Goal: Information Seeking & Learning: Learn about a topic

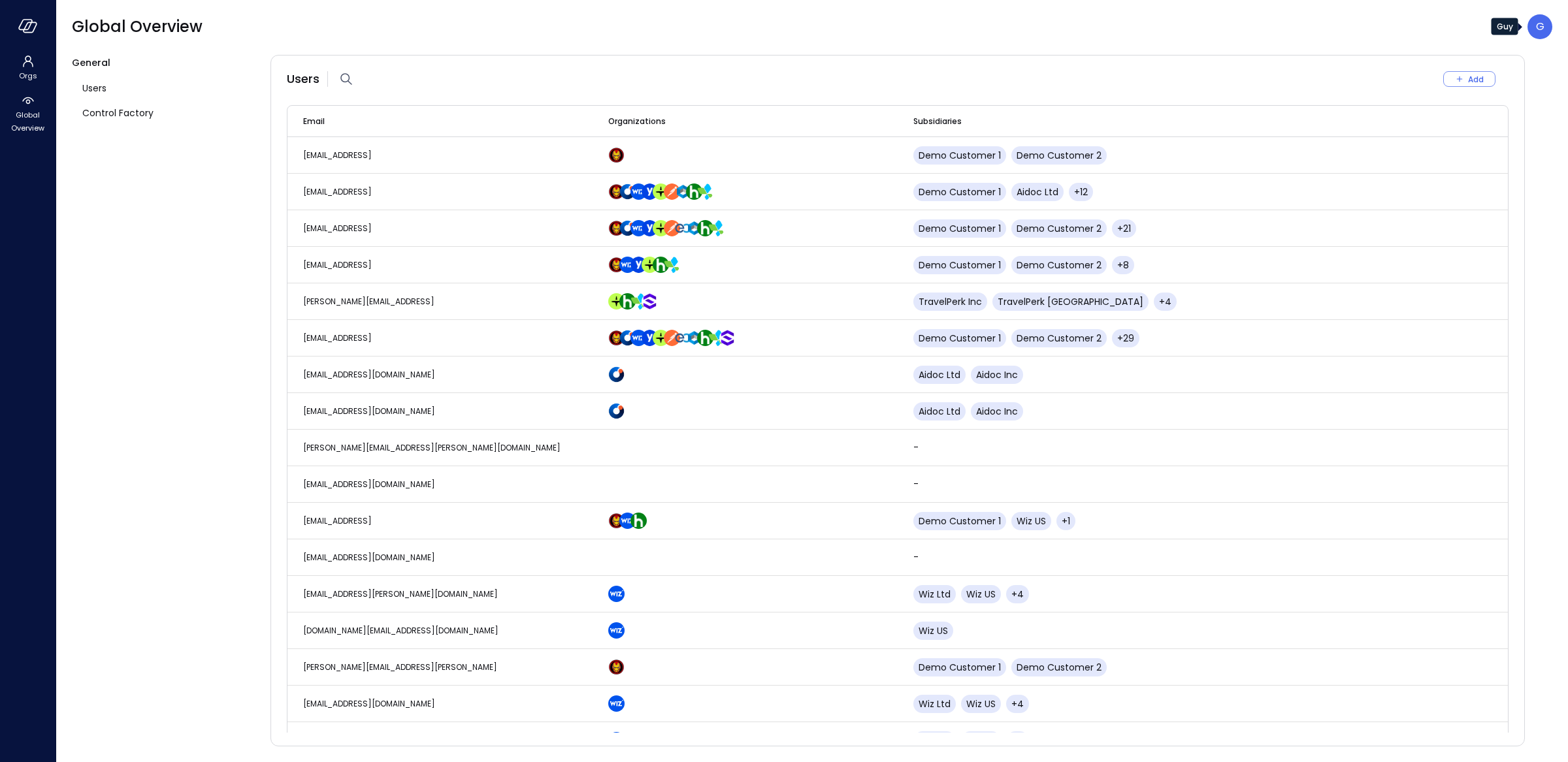
click at [1550, 21] on div "G" at bounding box center [1539, 26] width 25 height 25
click at [1482, 142] on li "Builder" at bounding box center [1485, 141] width 129 height 26
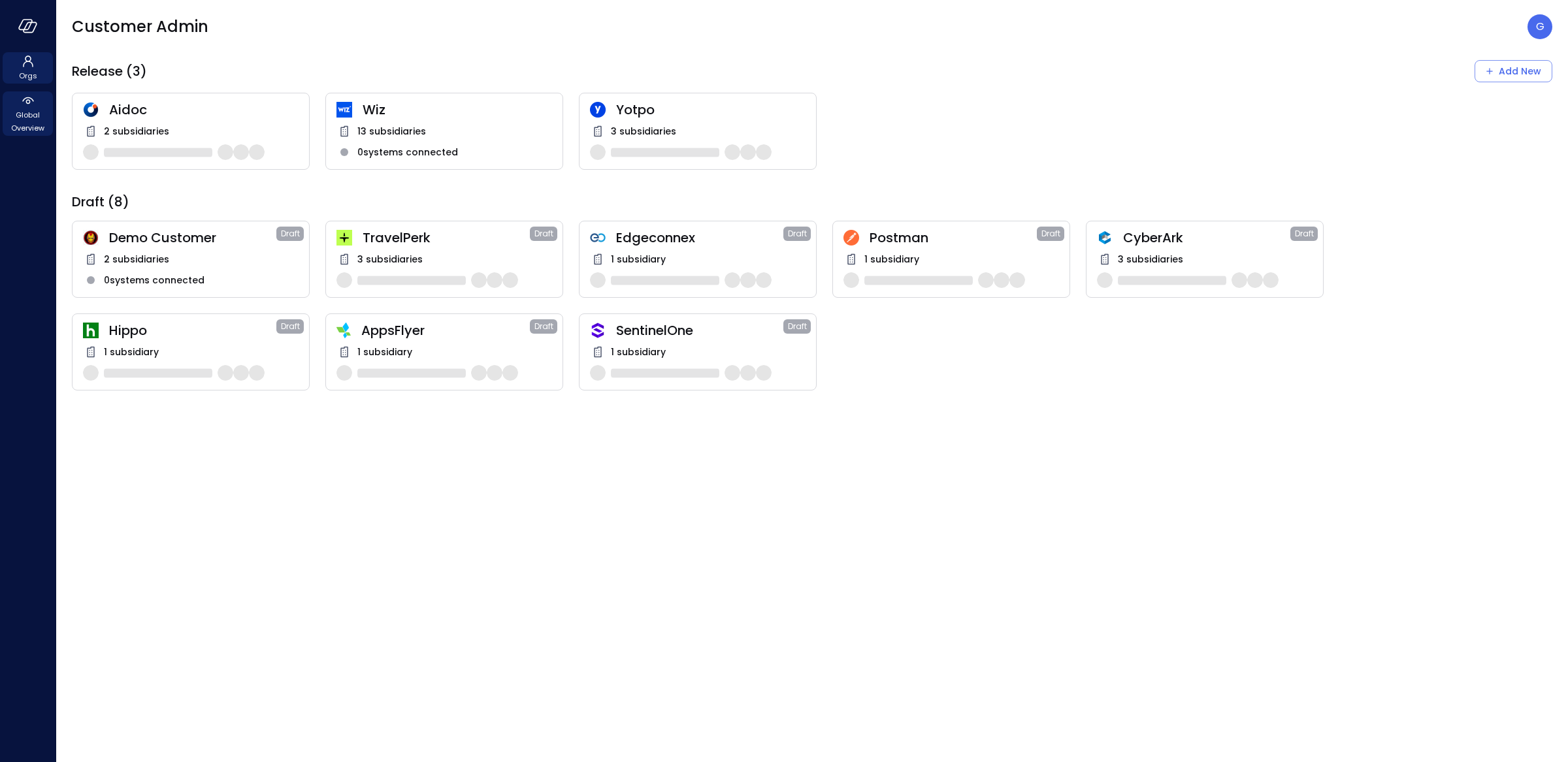
click at [37, 133] on span "Global Overview" at bounding box center [28, 121] width 40 height 26
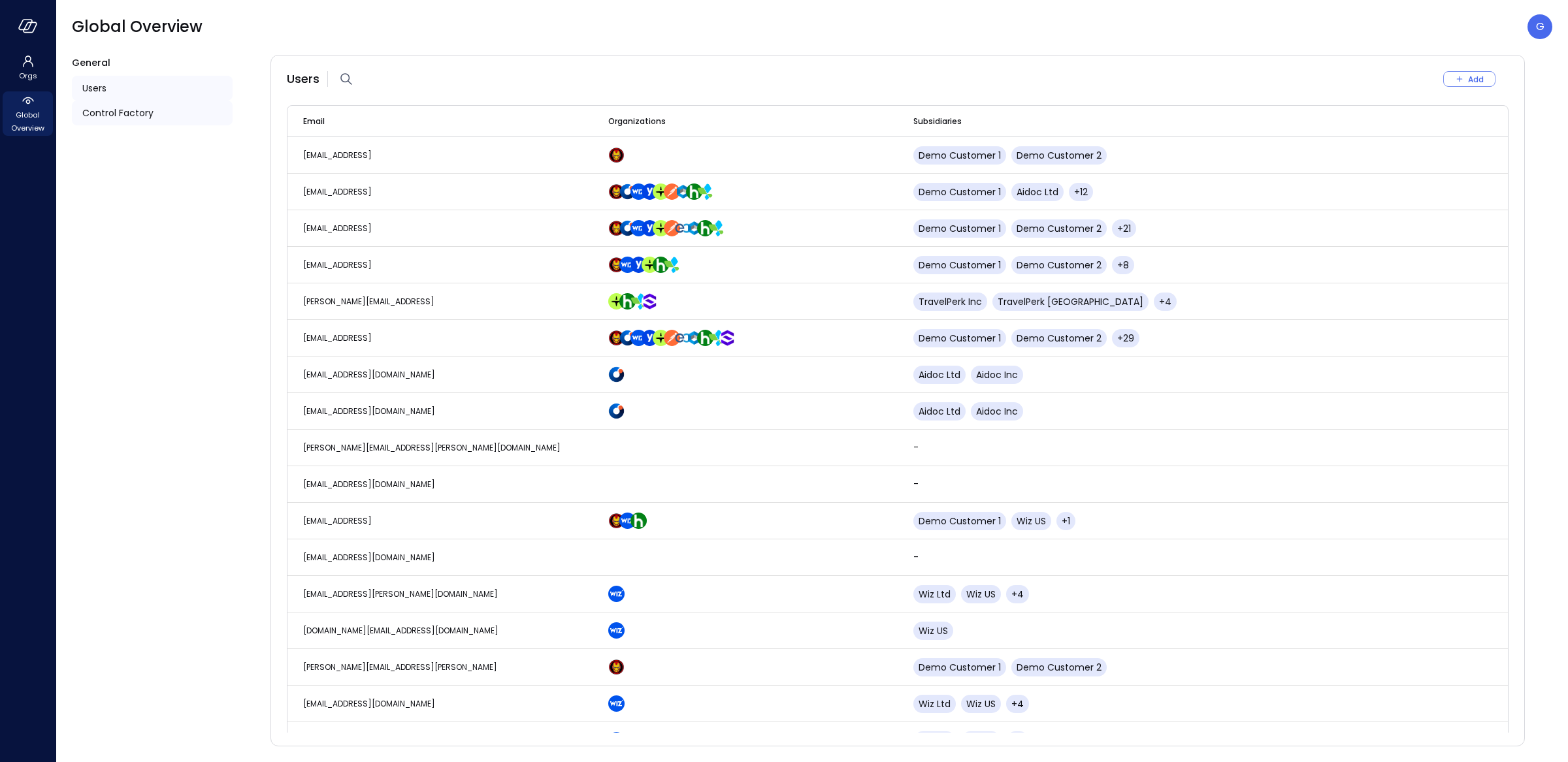
click at [89, 112] on span "Control Factory" at bounding box center [118, 113] width 71 height 14
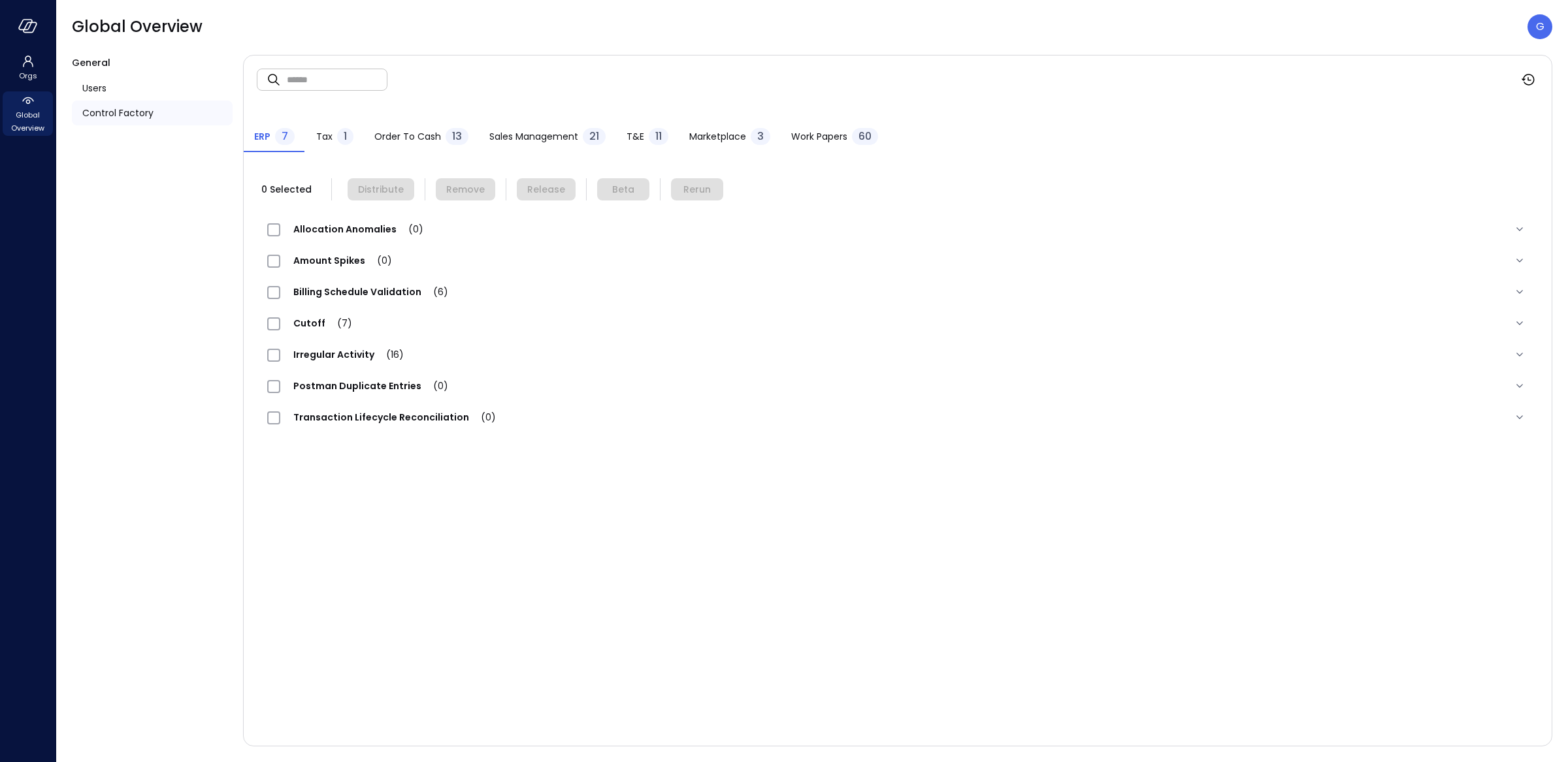
click at [837, 138] on span "Work Papers" at bounding box center [819, 136] width 56 height 14
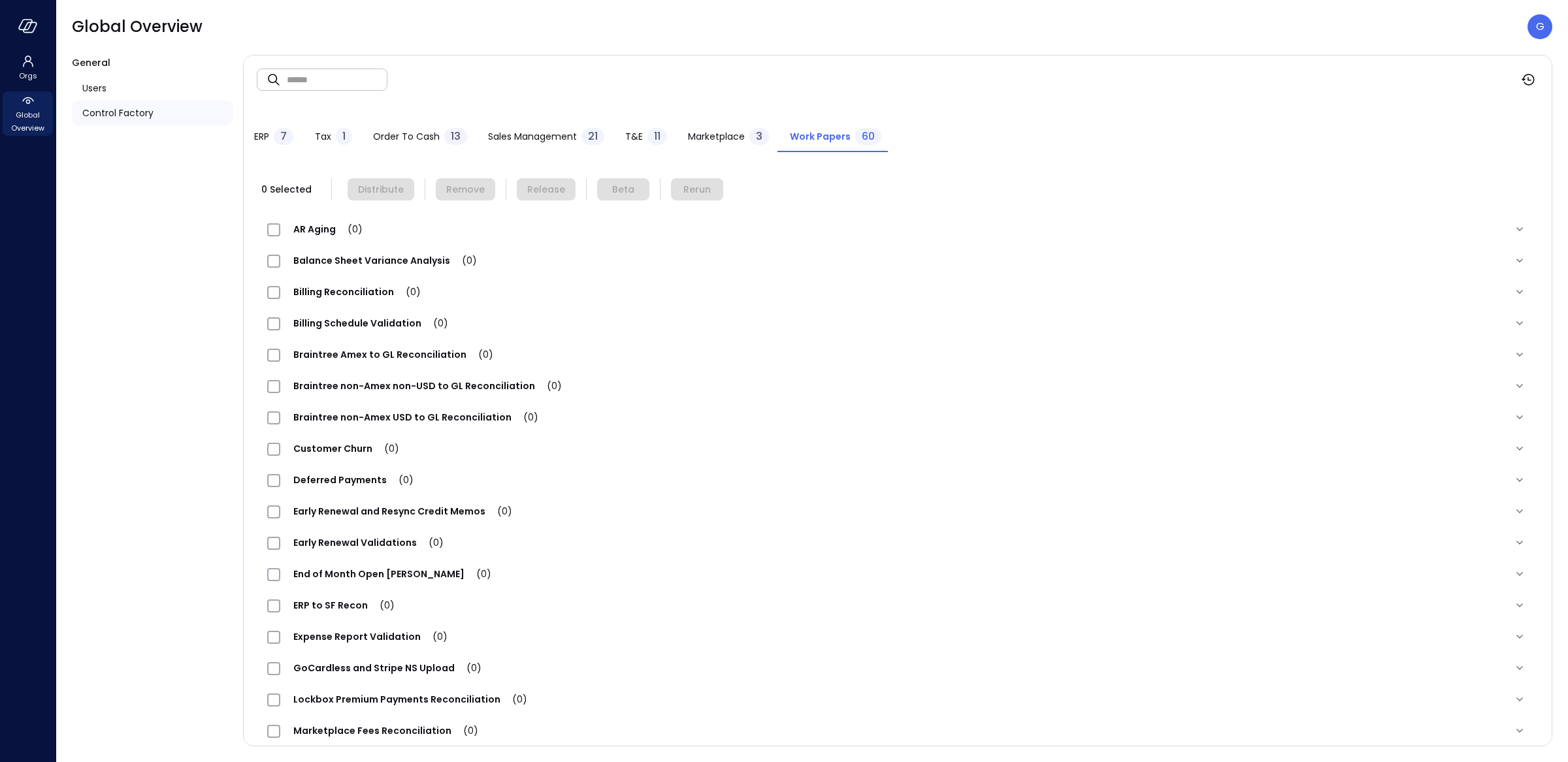
scroll to position [1349, 0]
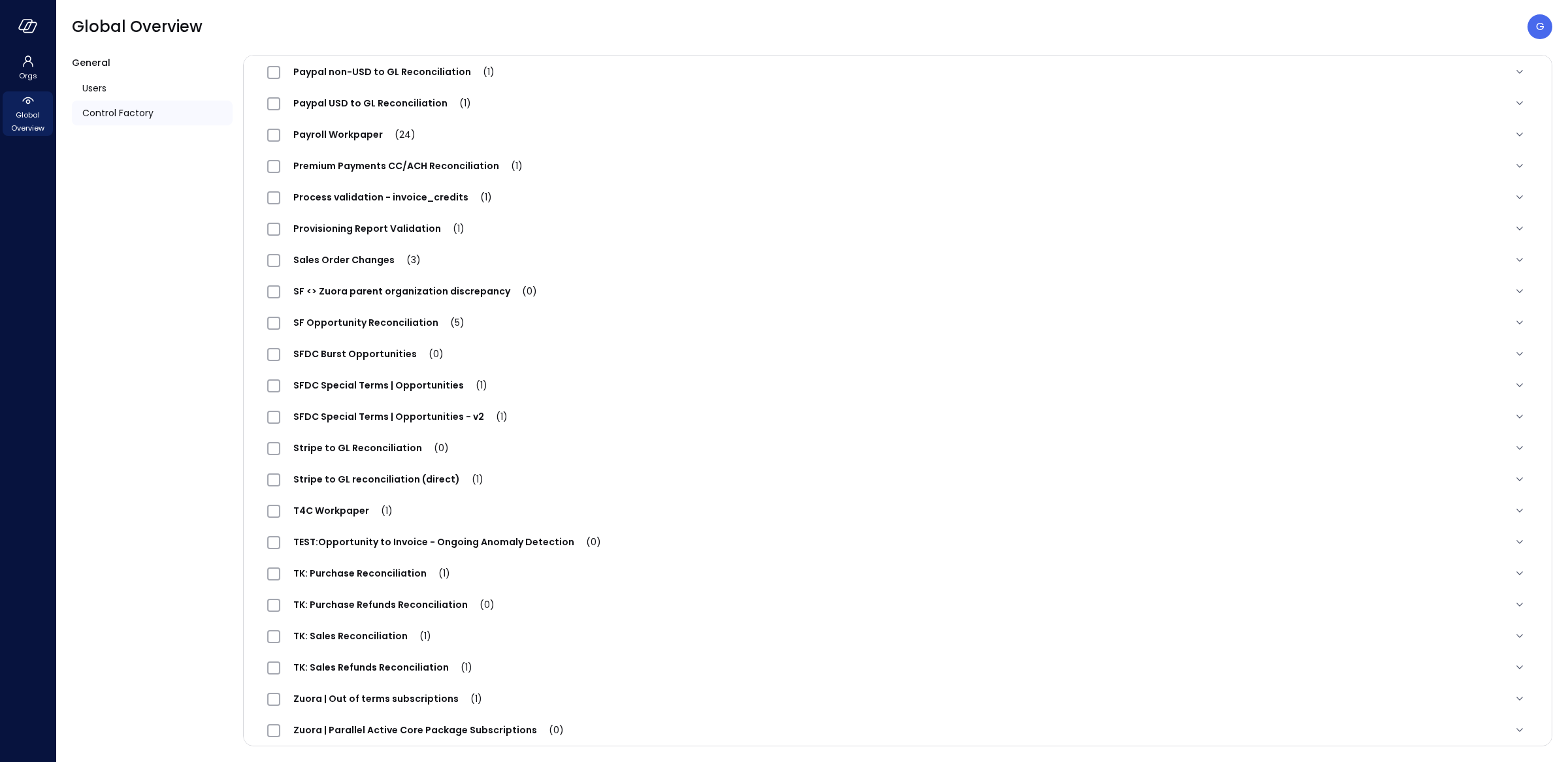
click at [393, 392] on span "SFDC Special Terms | Opportunities (1)" at bounding box center [390, 385] width 220 height 13
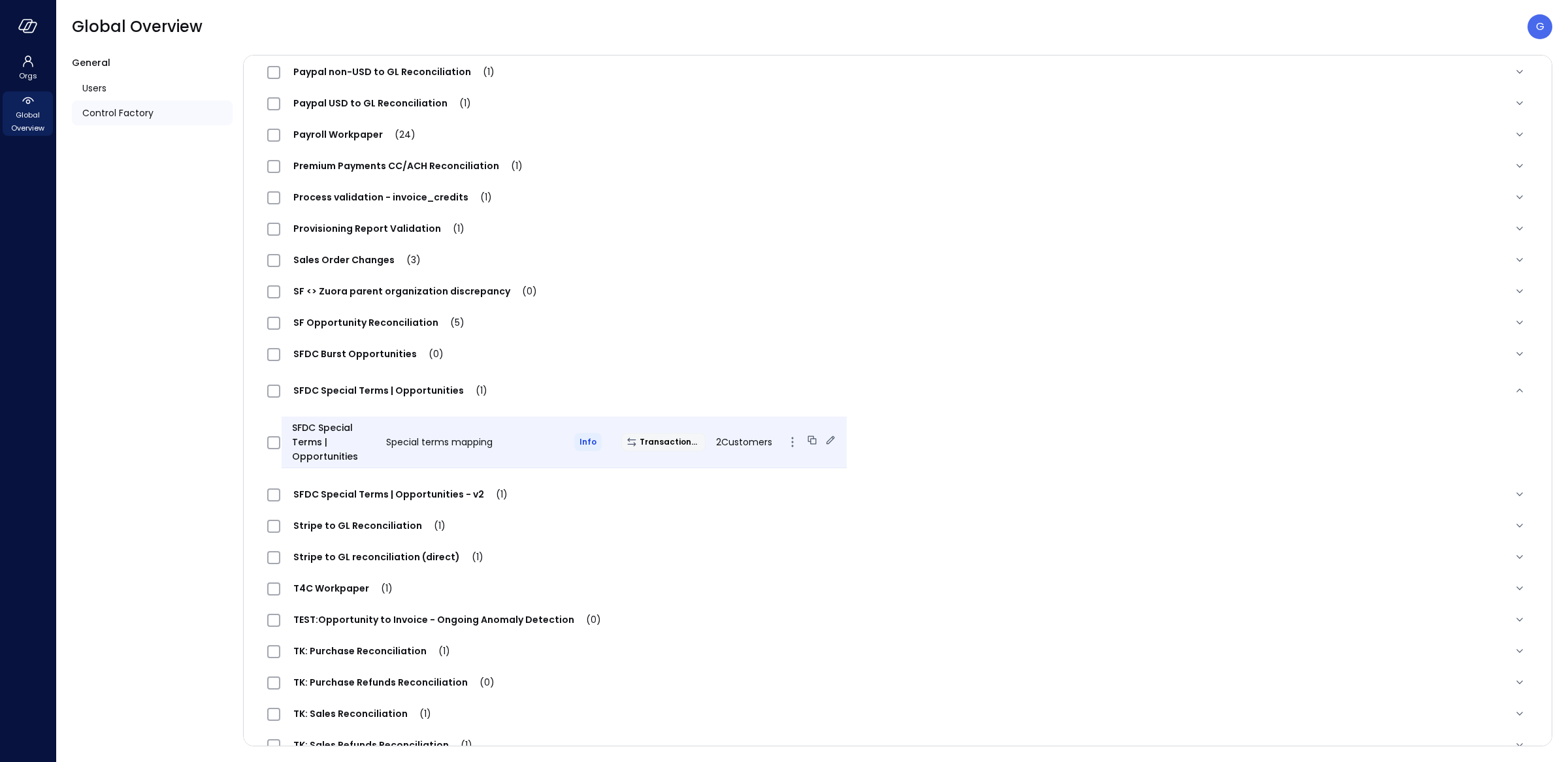
click at [472, 446] on div "SFDC Special Terms | Opportunities Special terms mapping Info Transactional 2 C…" at bounding box center [564, 442] width 565 height 52
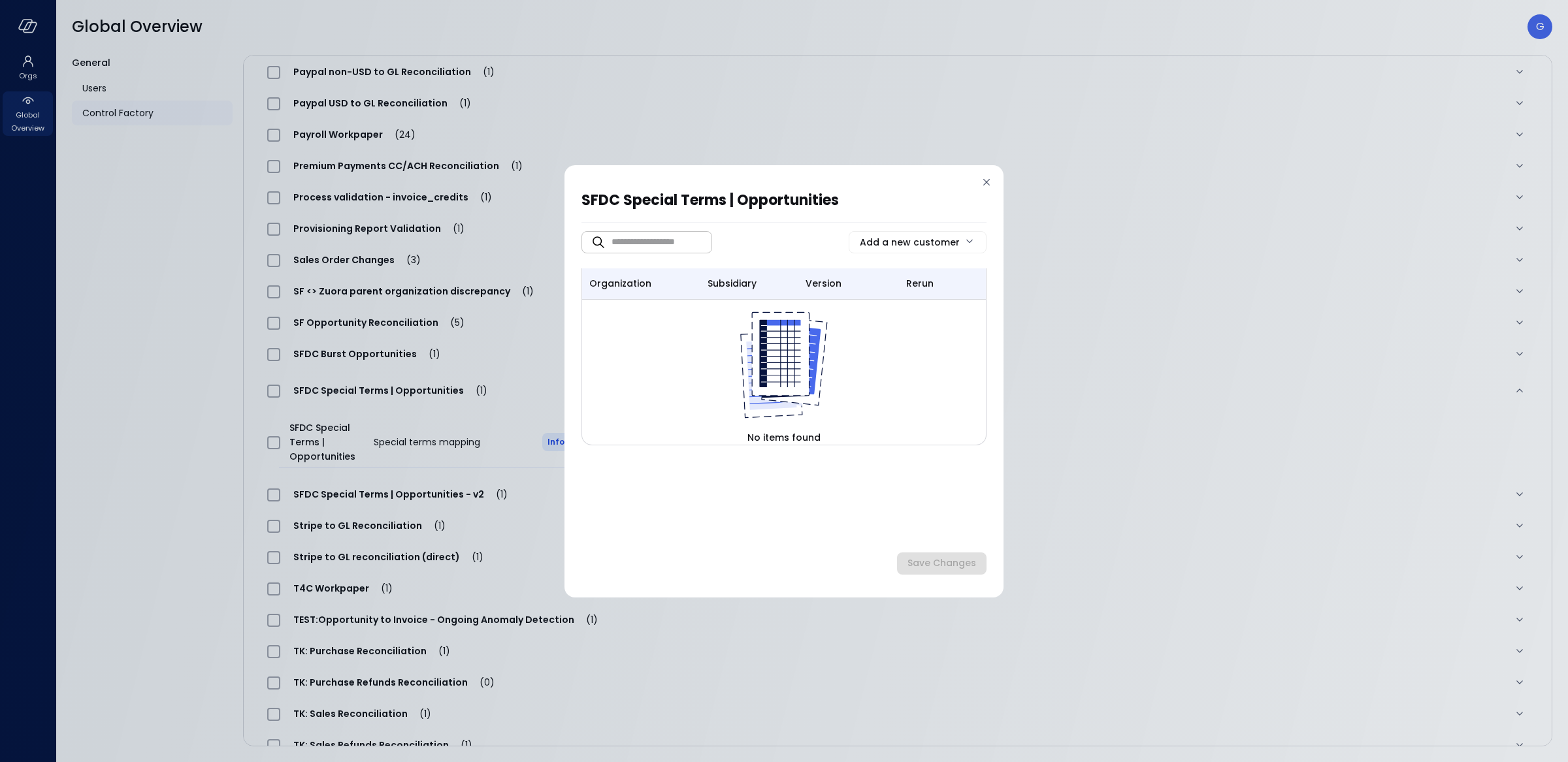
click at [487, 464] on div "SFDC Special Terms | Opportunities ​ ​ Add a new customer organization subsidia…" at bounding box center [784, 381] width 1568 height 762
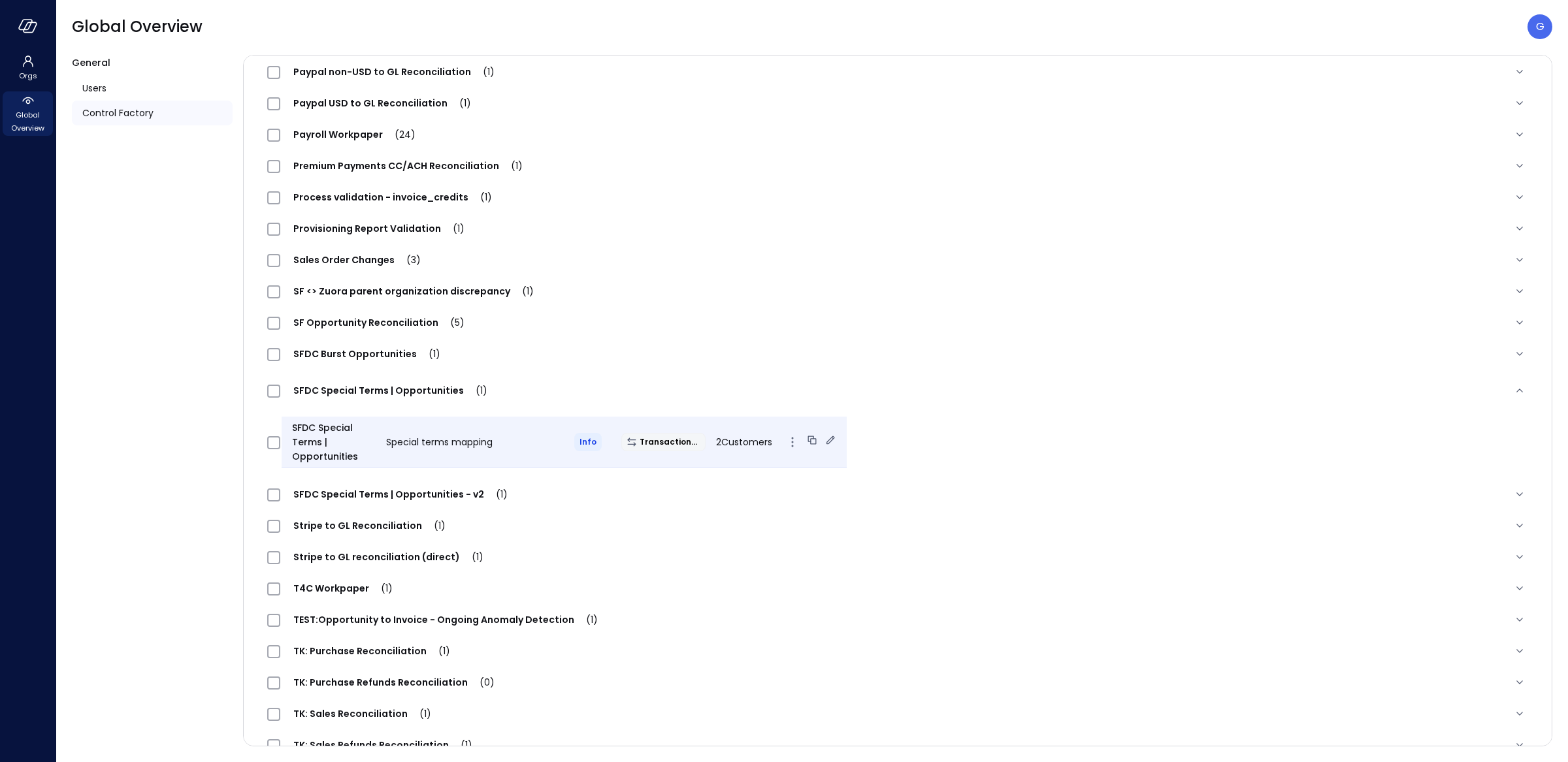
click at [445, 449] on span "Special terms mapping" at bounding box center [439, 442] width 106 height 13
click at [506, 450] on div "Special terms mapping" at bounding box center [469, 442] width 188 height 16
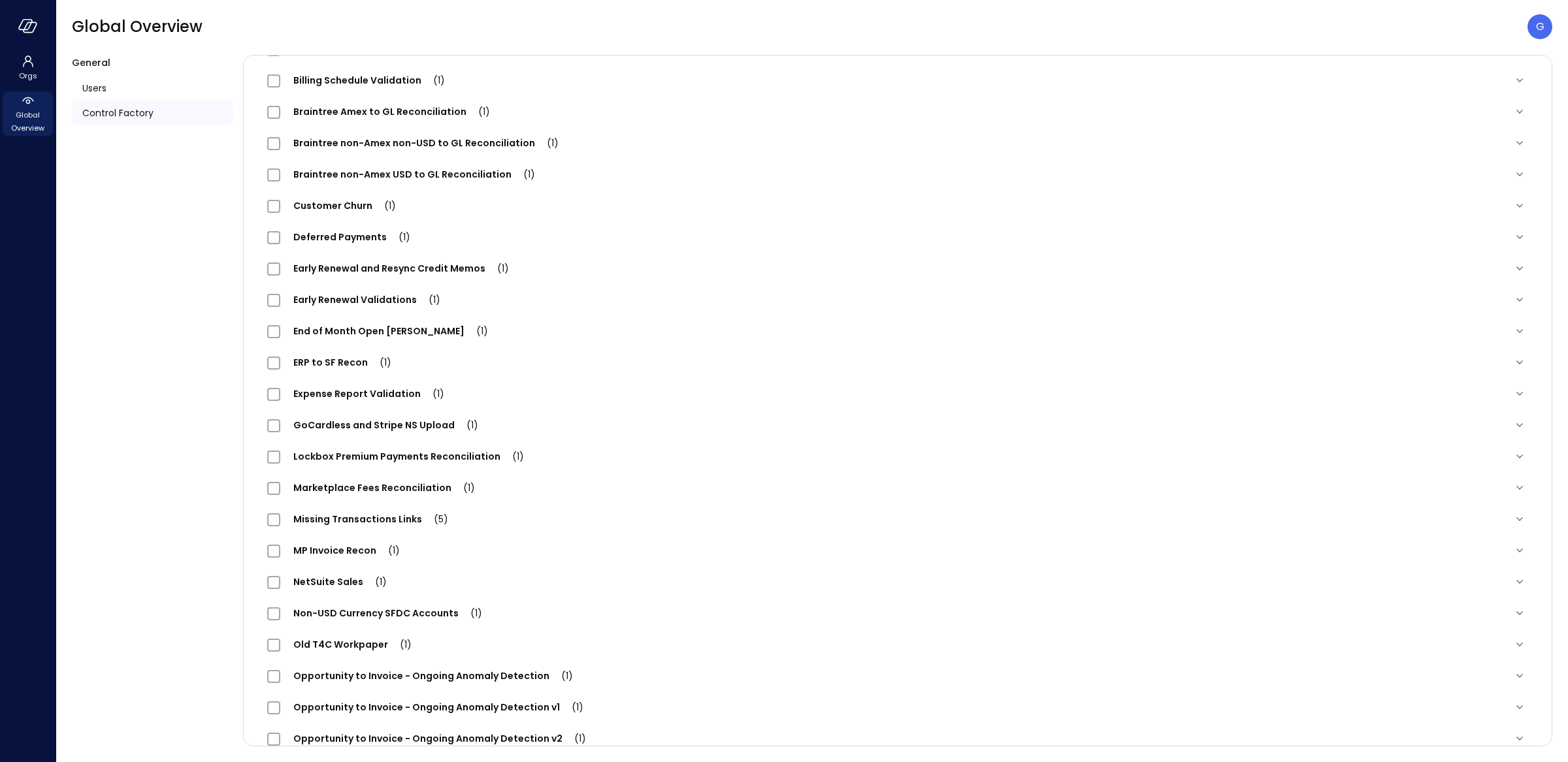
scroll to position [0, 0]
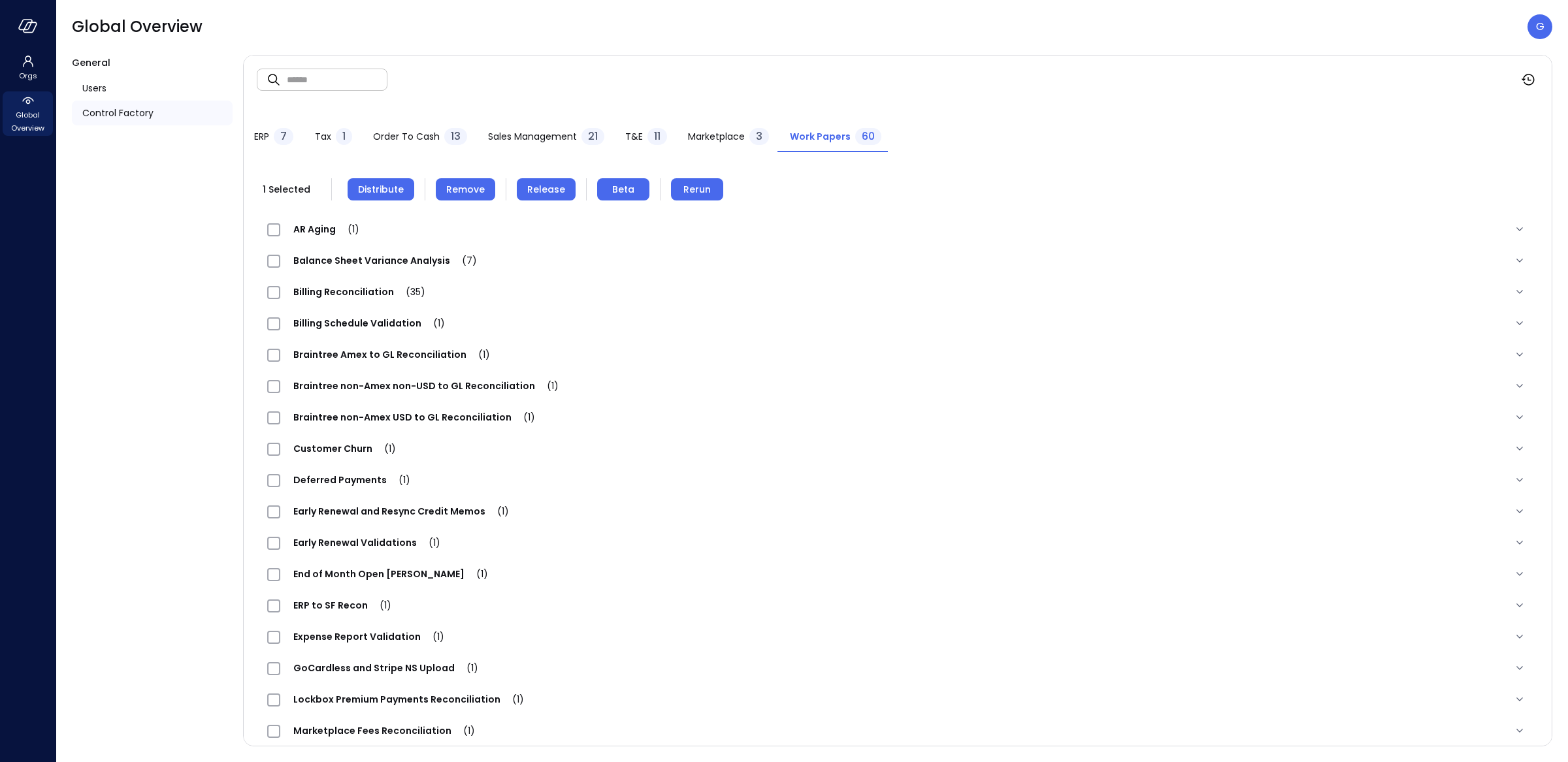
click at [549, 196] on button "Release" at bounding box center [546, 189] width 59 height 22
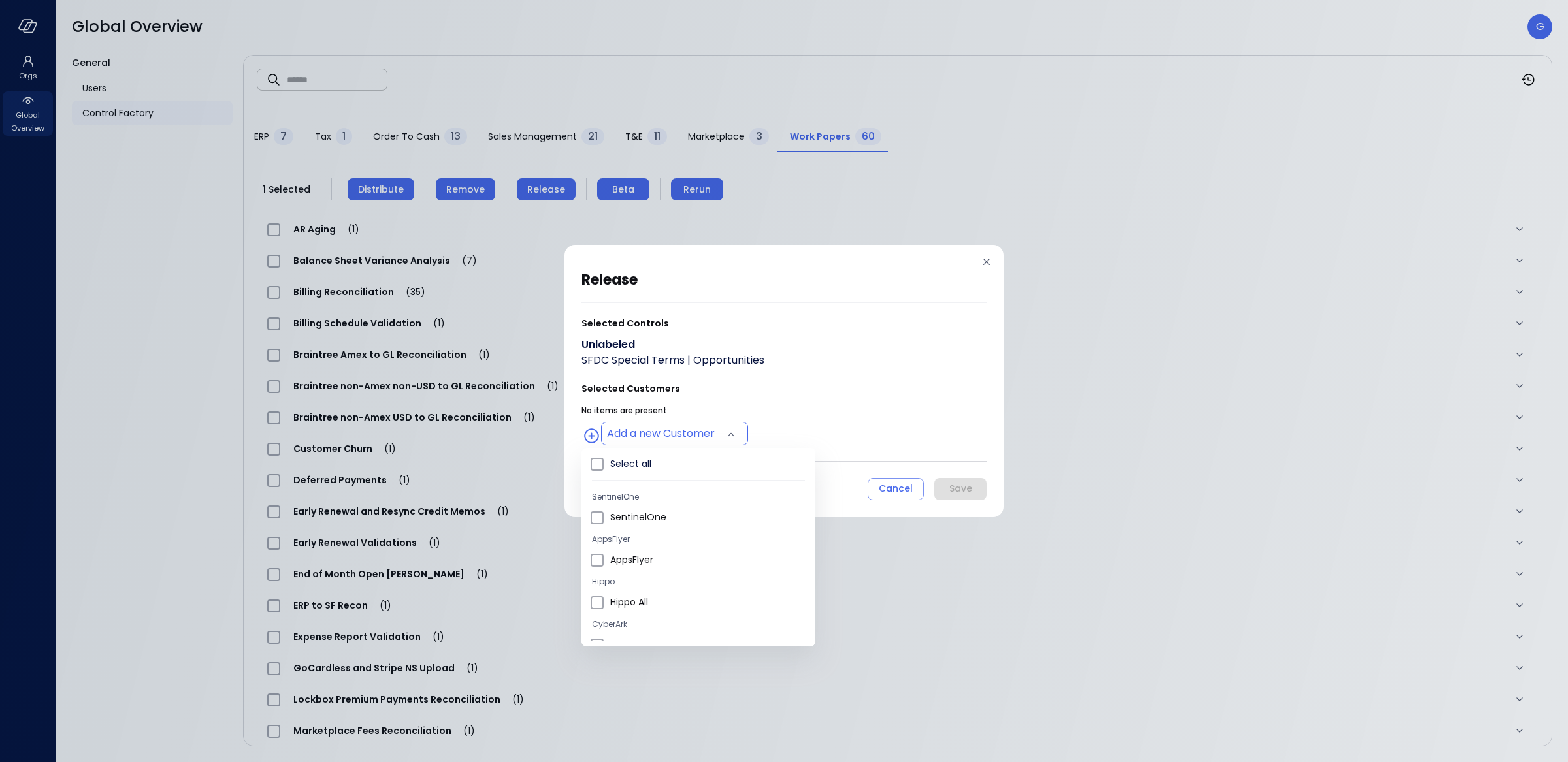
click at [666, 434] on body "Orgs Global Overview Global Overview G General Users Control Factory ​ ​ ERP 7 …" at bounding box center [784, 381] width 1568 height 762
click at [648, 528] on span "Wiz US" at bounding box center [707, 529] width 195 height 13
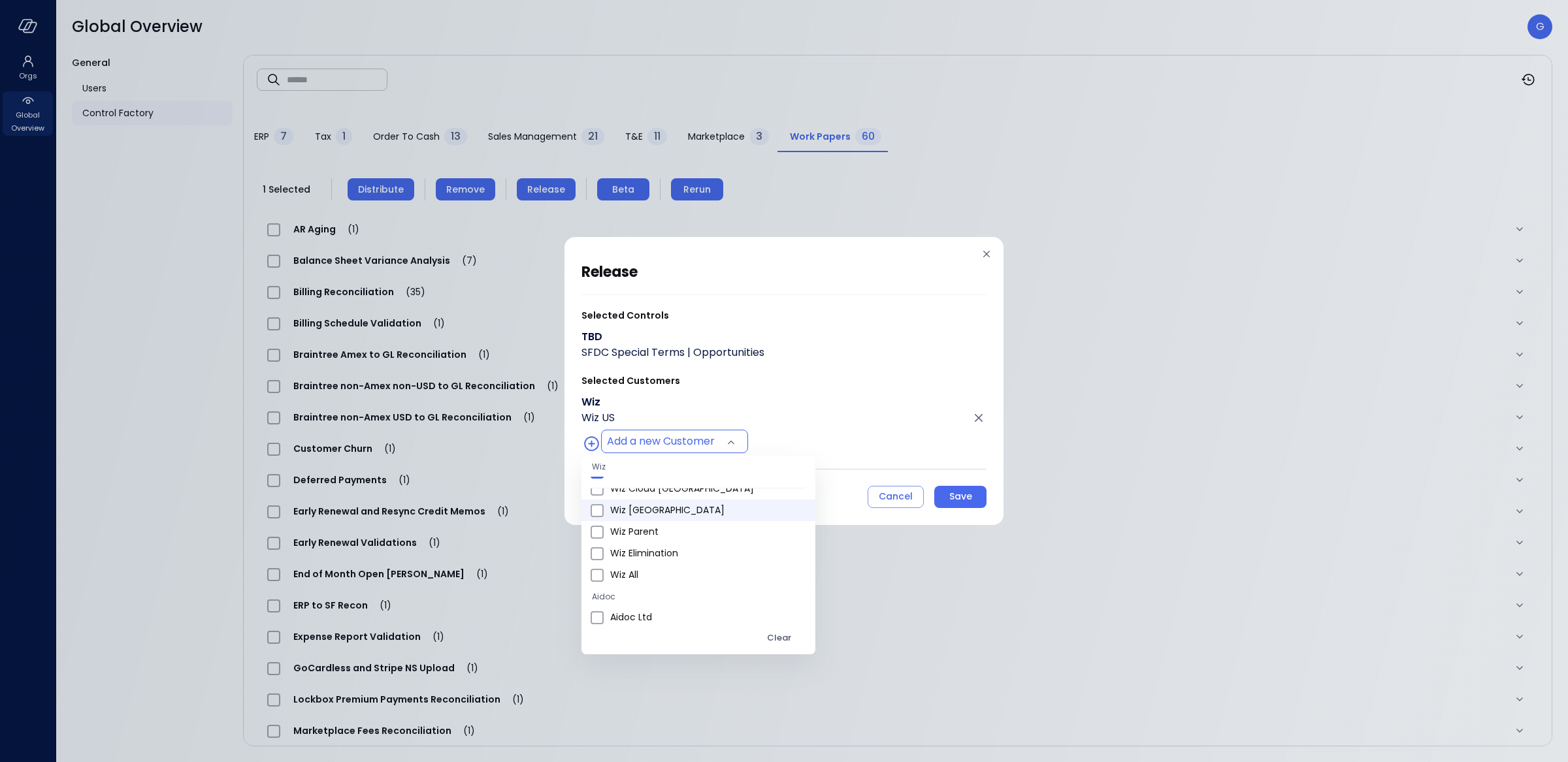
scroll to position [703, 0]
click at [637, 570] on span "Wiz All" at bounding box center [707, 571] width 195 height 13
type input "**********"
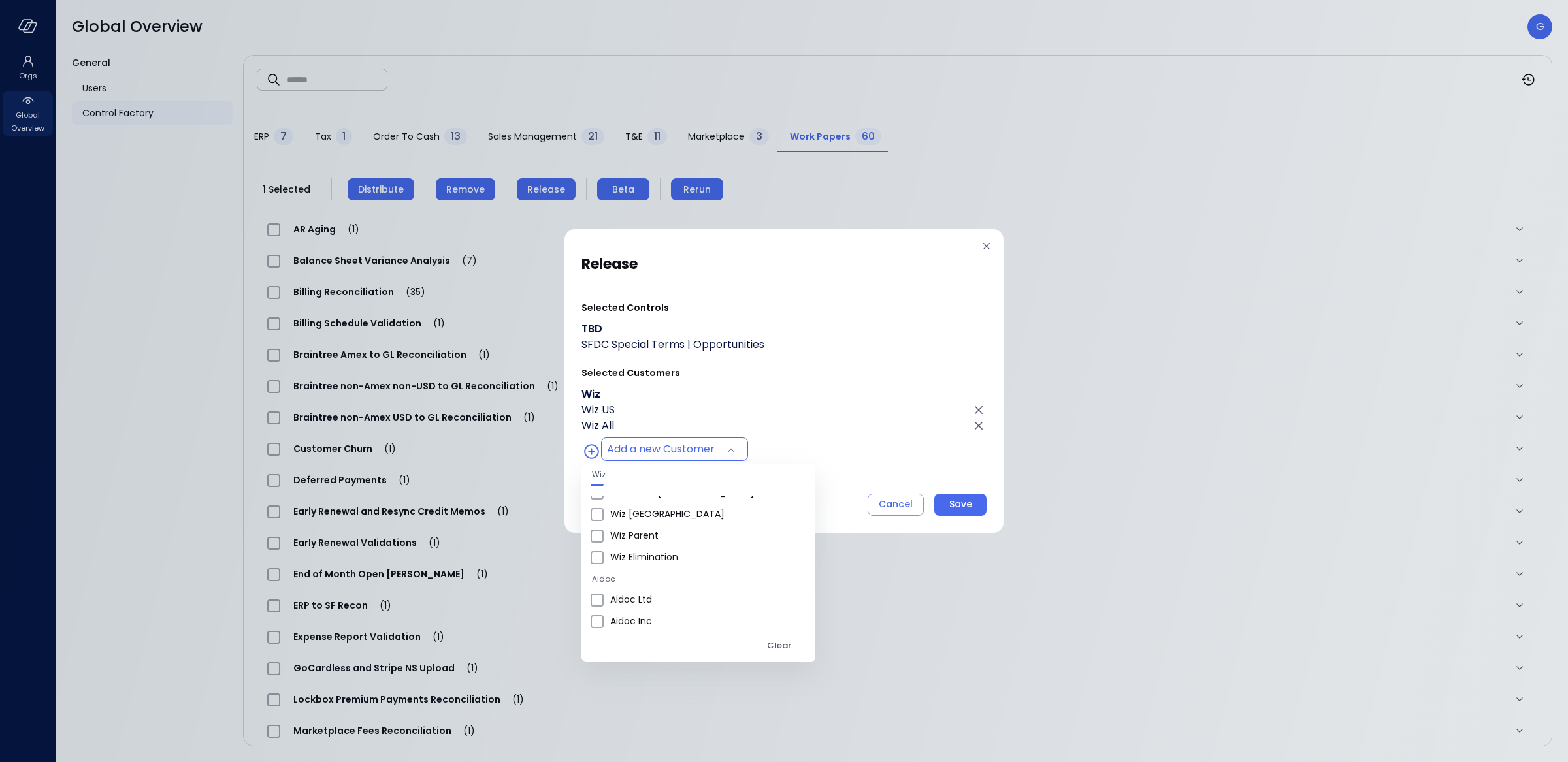
click at [844, 413] on div at bounding box center [784, 381] width 1568 height 762
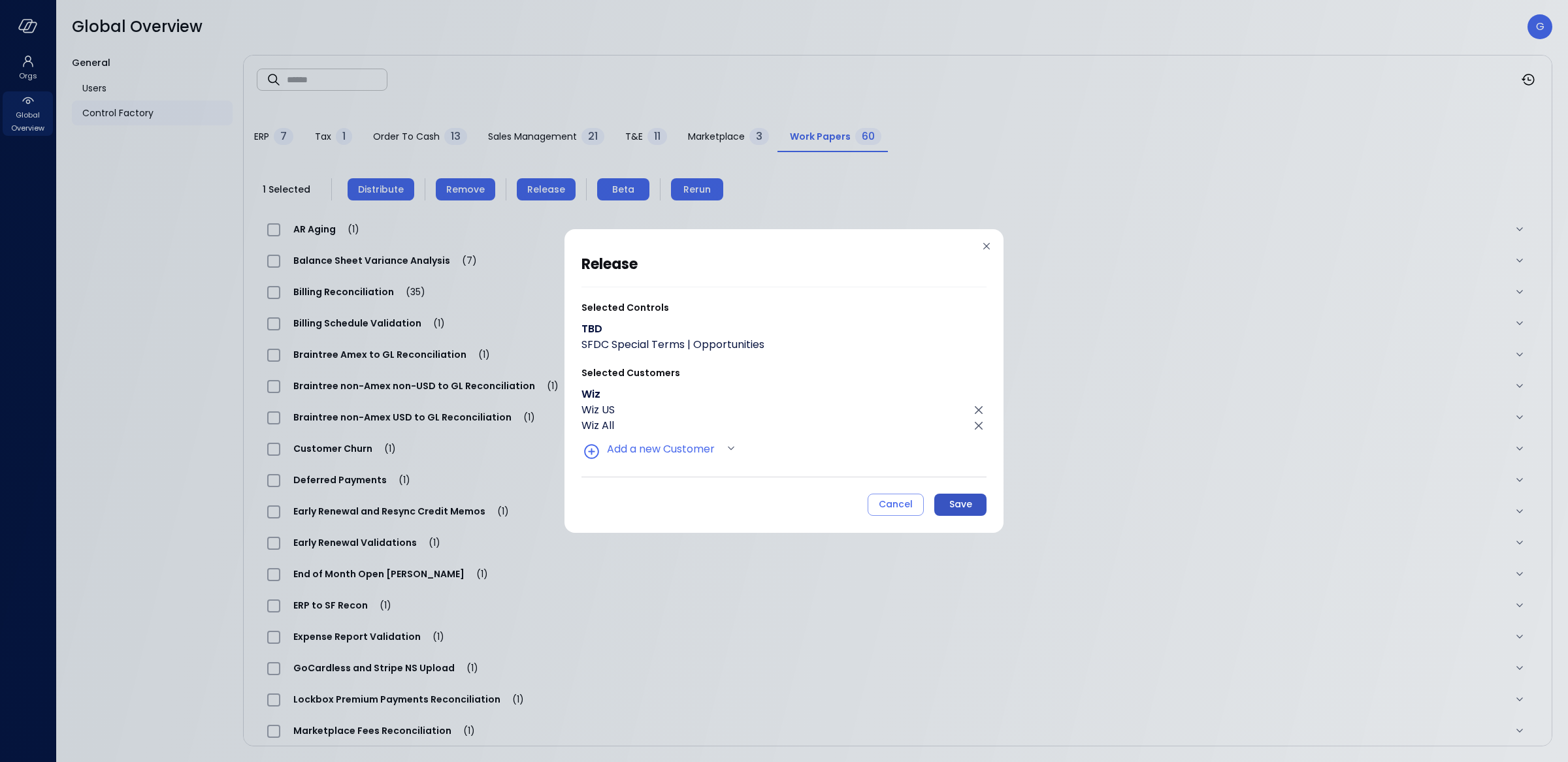
click at [965, 507] on div "Save" at bounding box center [961, 504] width 23 height 16
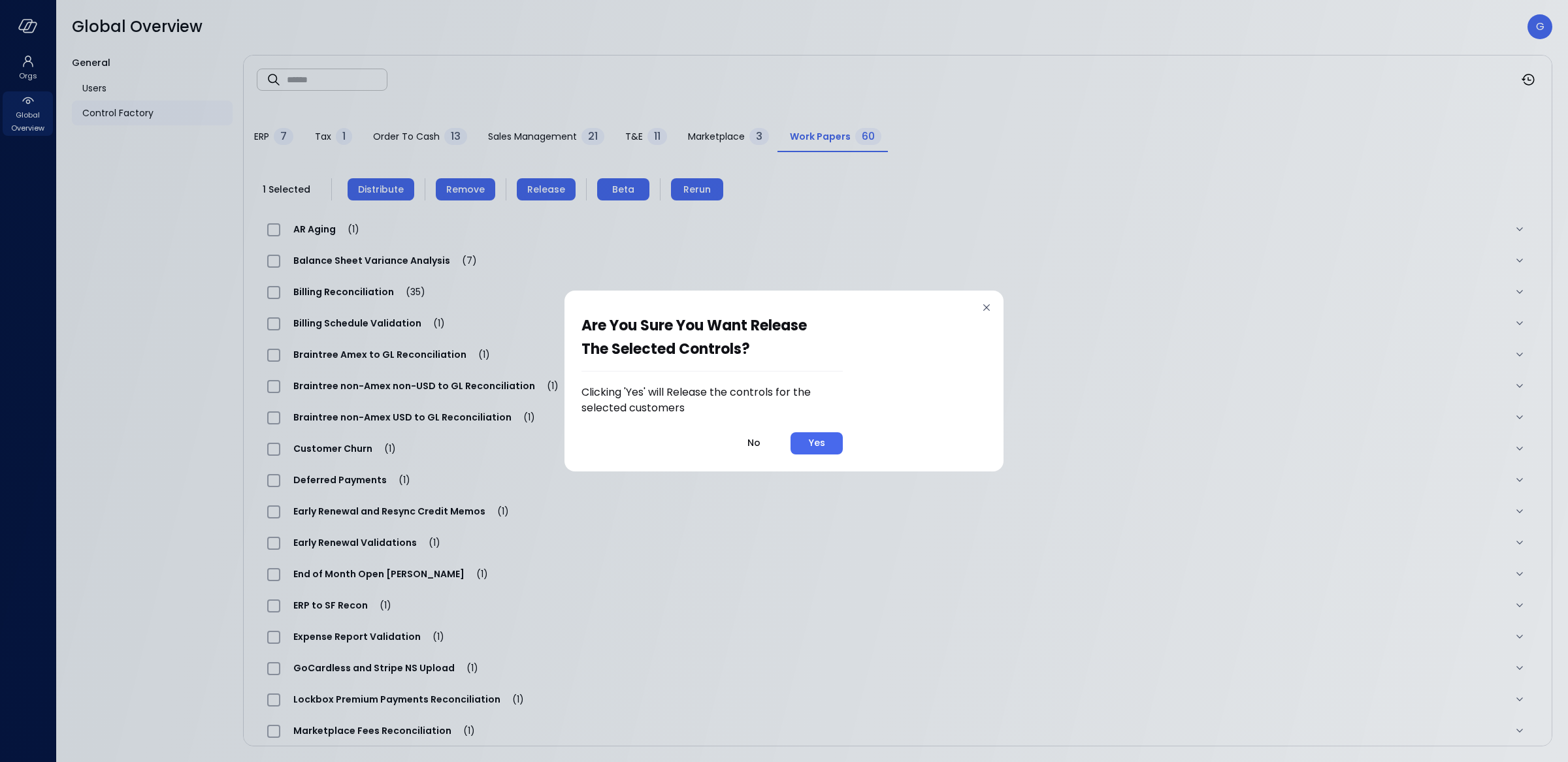
click at [809, 448] on button "Yes" at bounding box center [817, 443] width 52 height 22
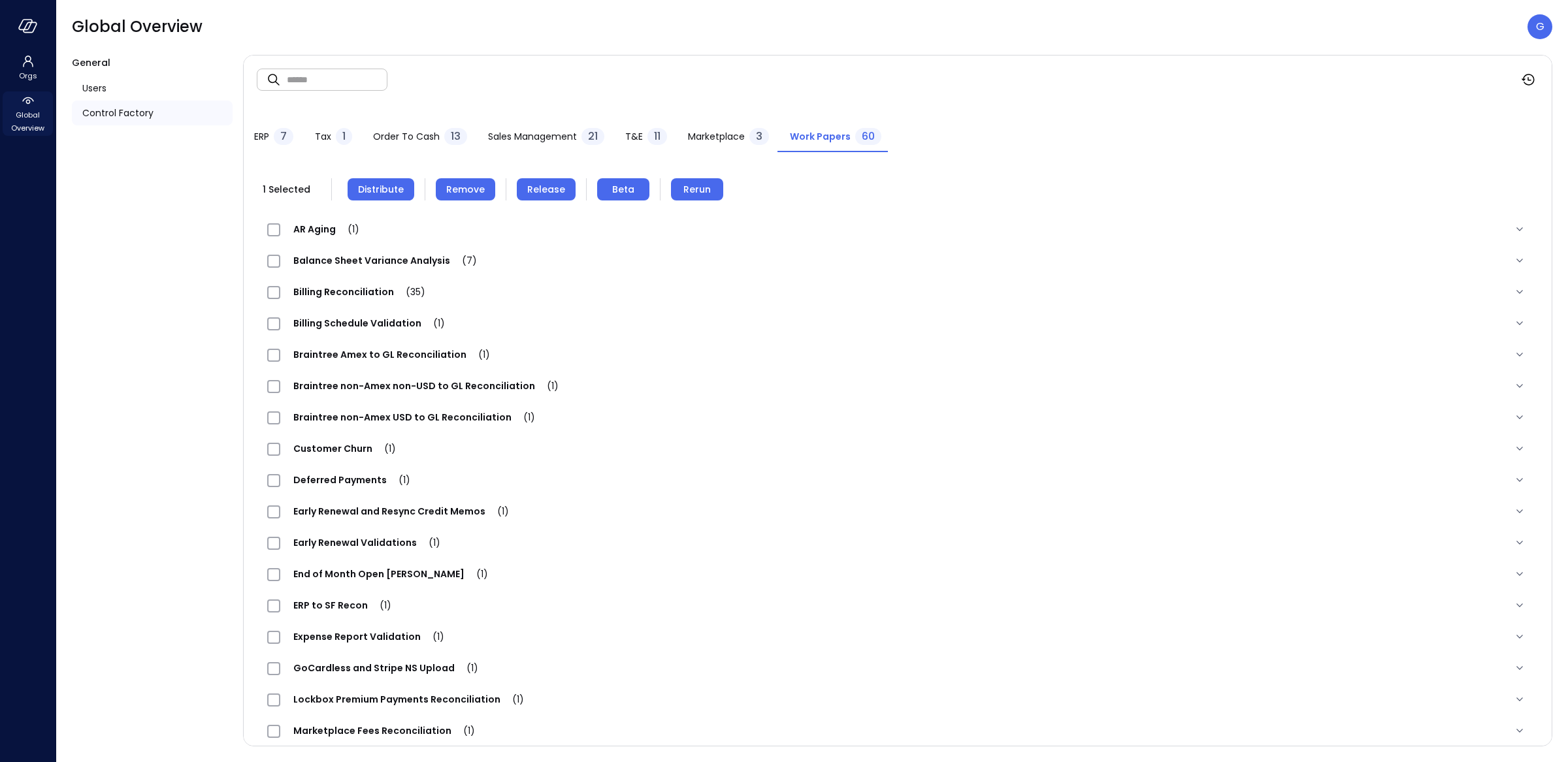
click at [32, 106] on icon at bounding box center [28, 101] width 16 height 16
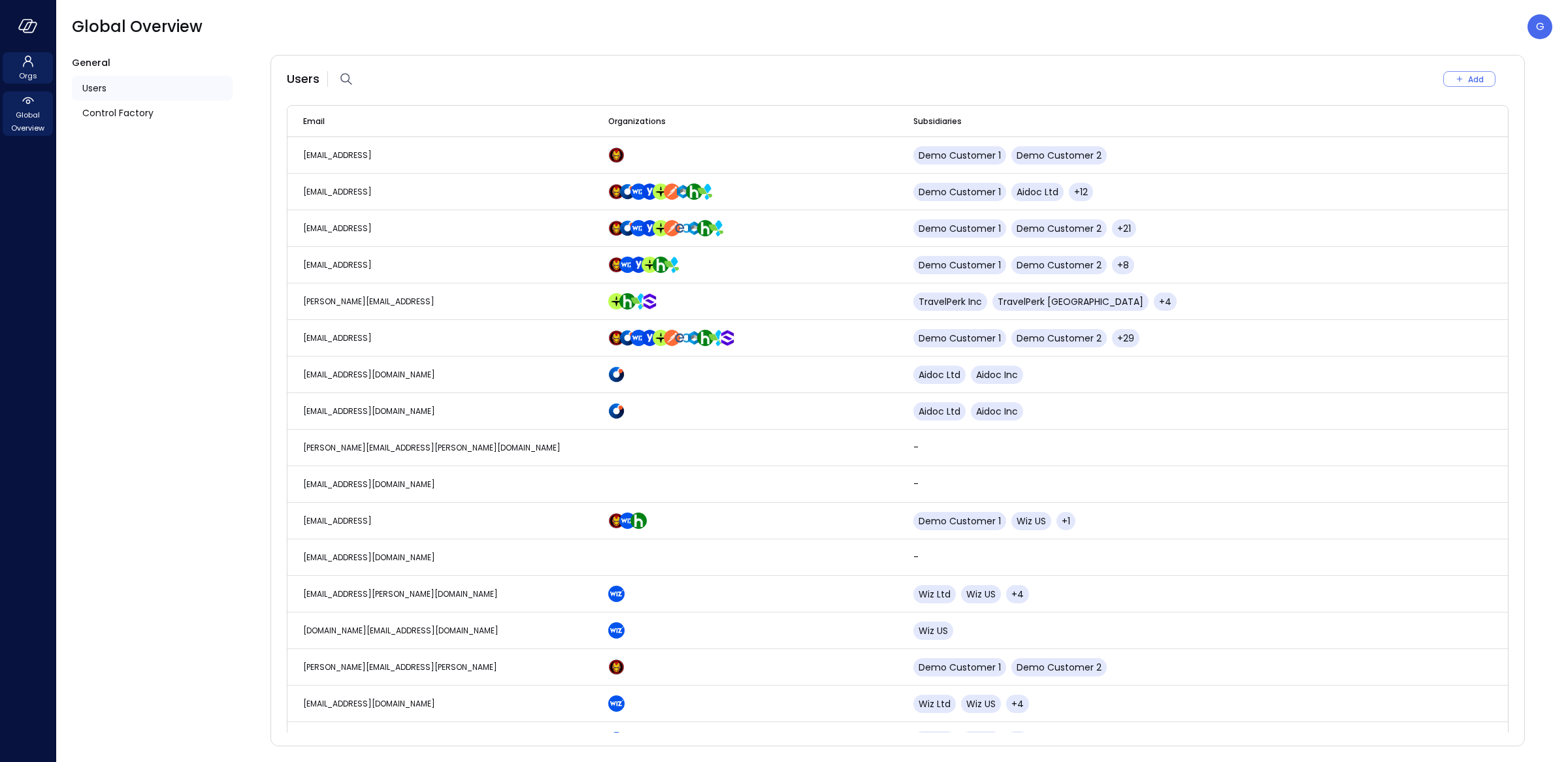
click at [29, 68] on icon at bounding box center [28, 62] width 16 height 16
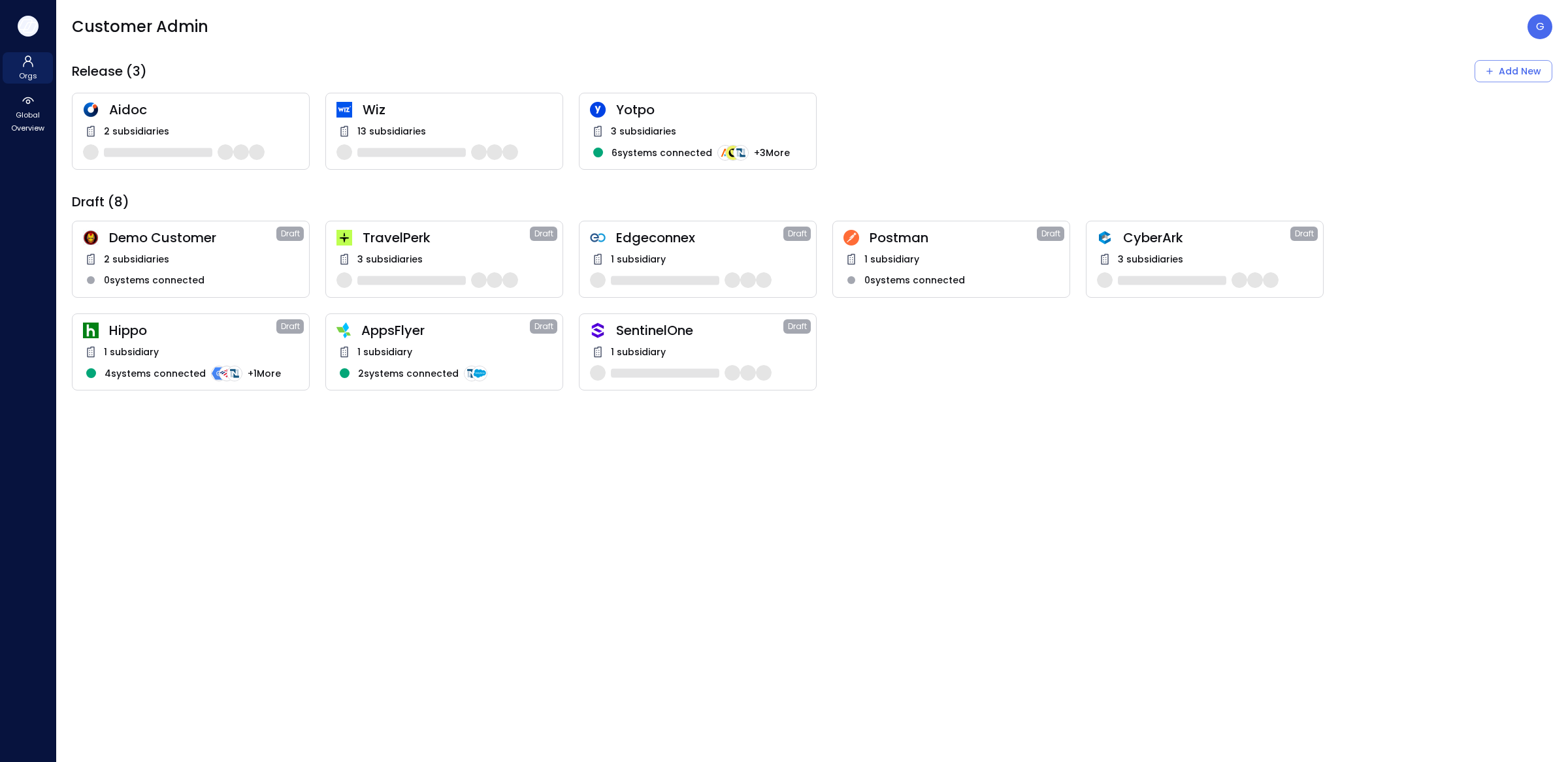
click at [24, 17] on button "button" at bounding box center [28, 26] width 21 height 21
click at [34, 30] on icon "button" at bounding box center [28, 26] width 20 height 14
click at [27, 35] on button "button" at bounding box center [28, 26] width 21 height 21
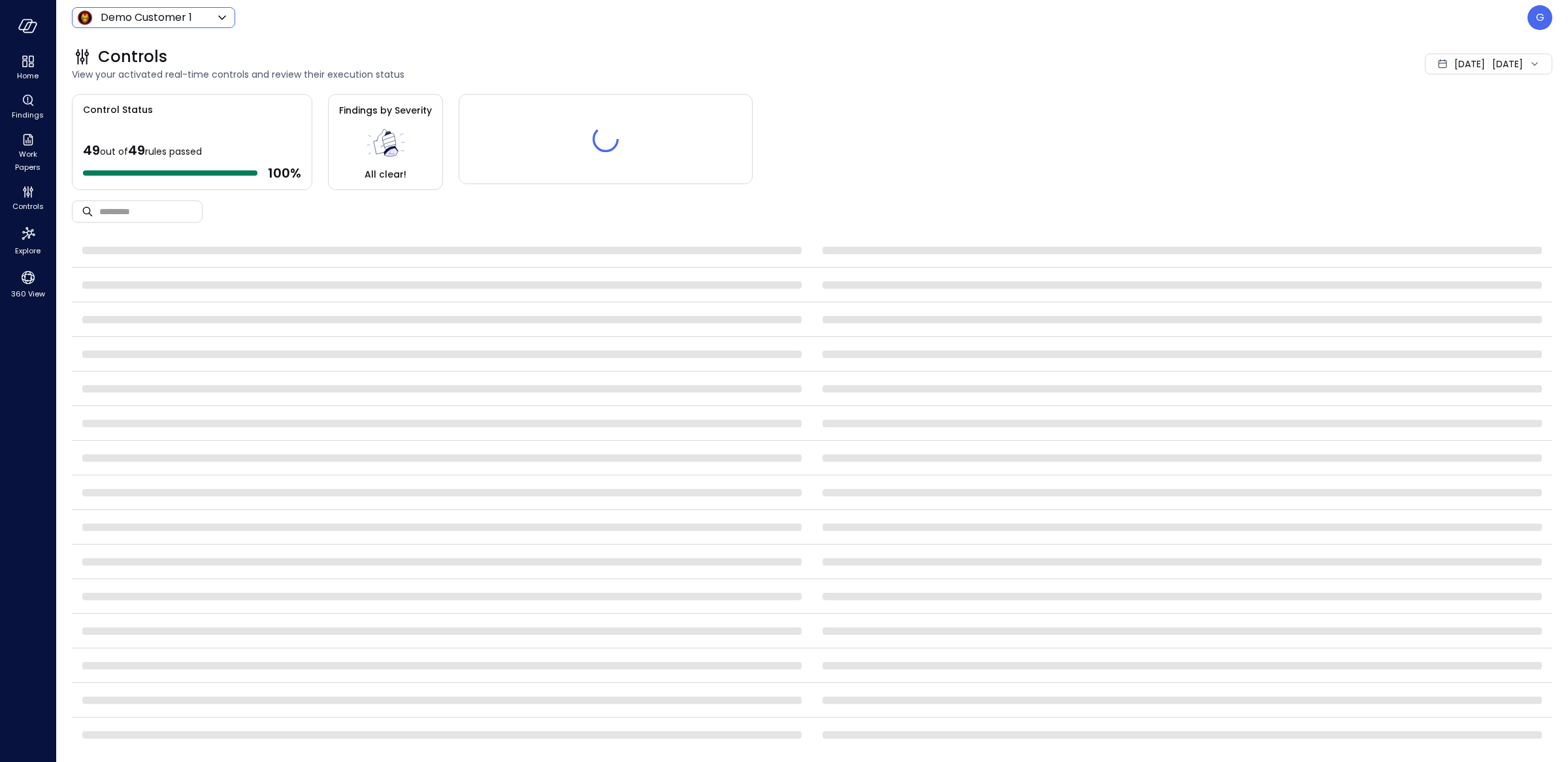
click at [166, 23] on body "Home Findings Work Papers Controls Explore 360 View Demo Customer 1 ***** ​ G C…" at bounding box center [784, 381] width 1568 height 762
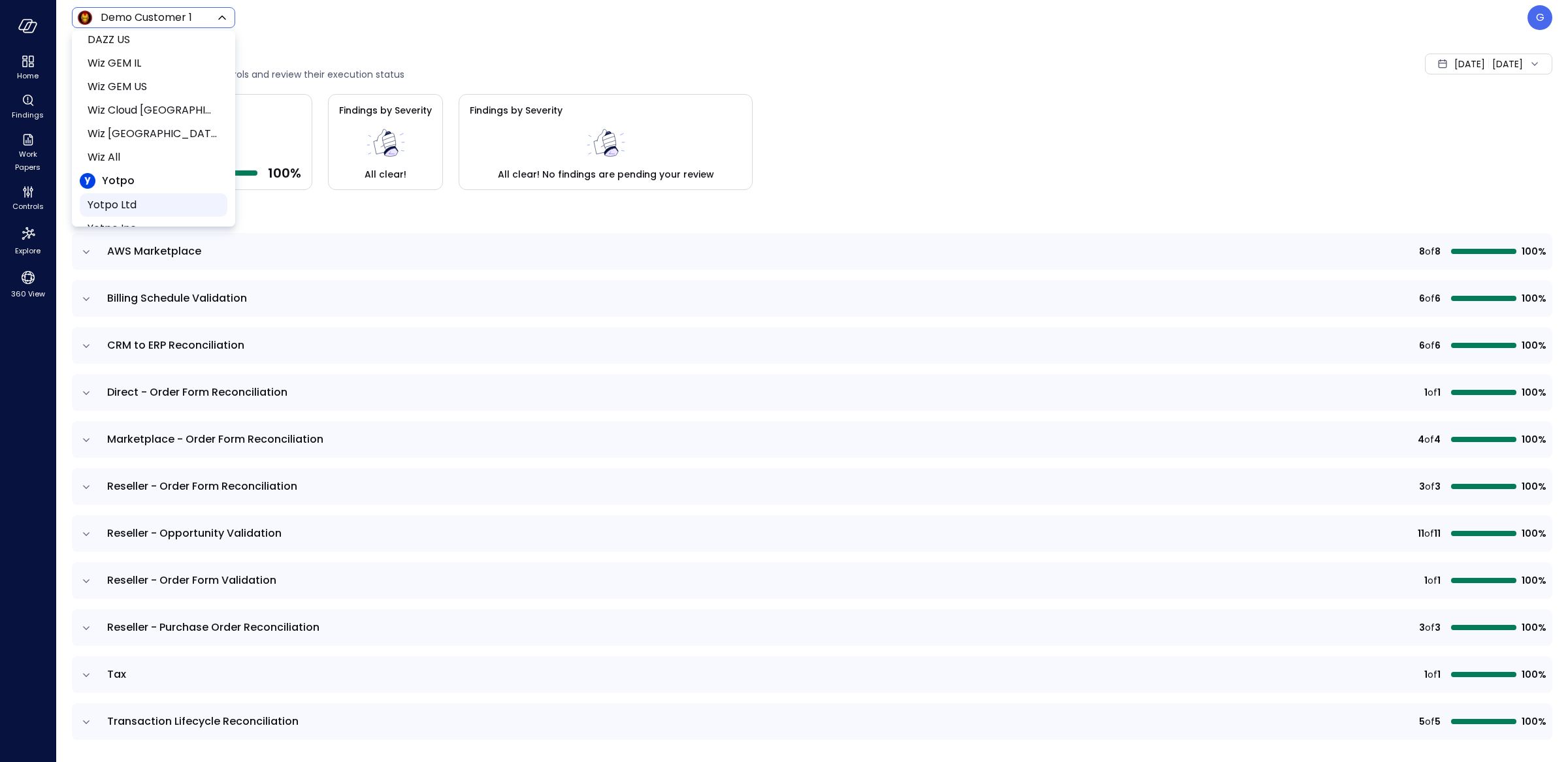
scroll to position [778, 0]
click at [135, 212] on span "Yotpo Inc" at bounding box center [152, 220] width 129 height 16
type input "******"
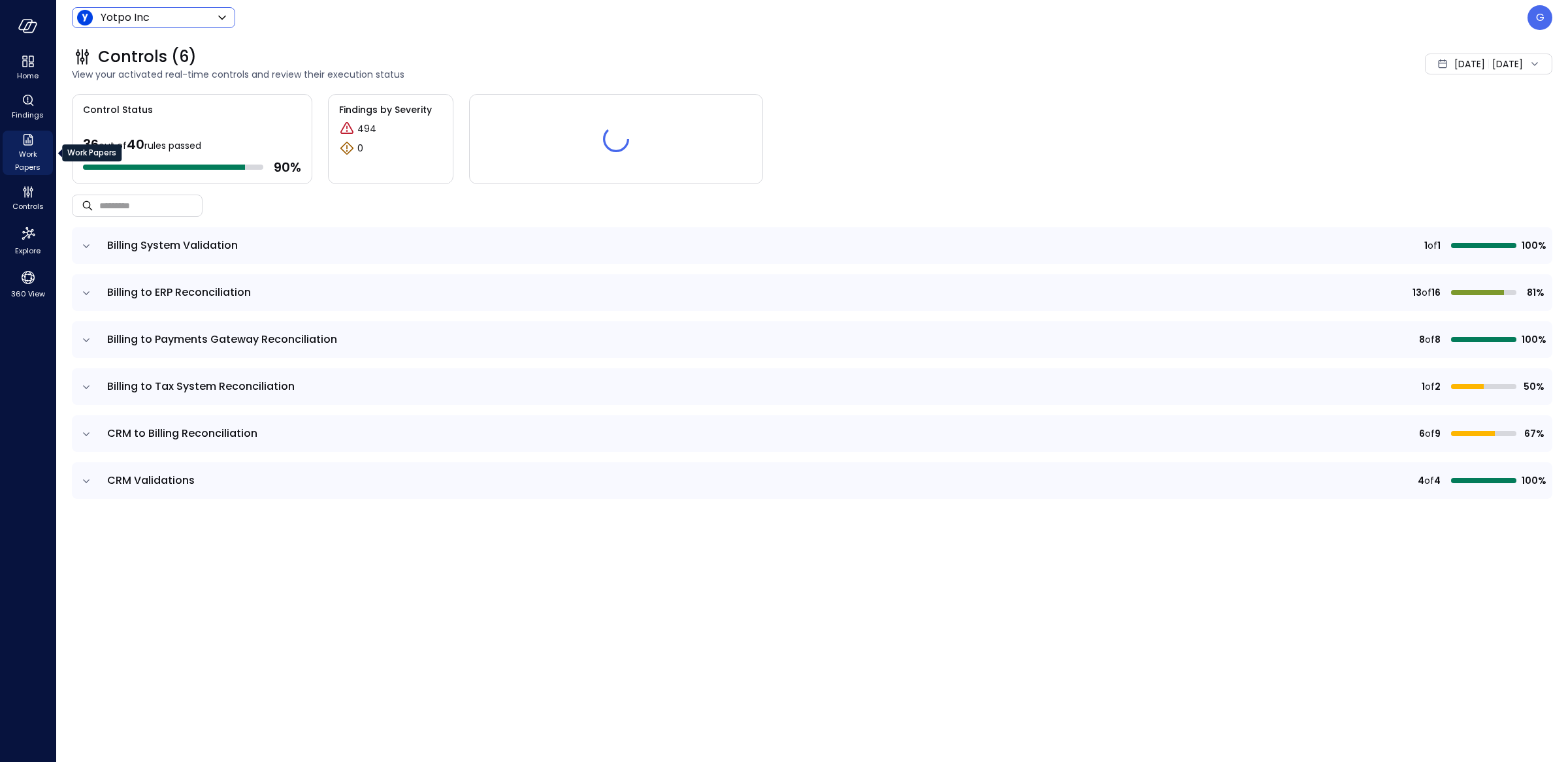
click at [33, 146] on icon "Work Papers" at bounding box center [28, 140] width 16 height 16
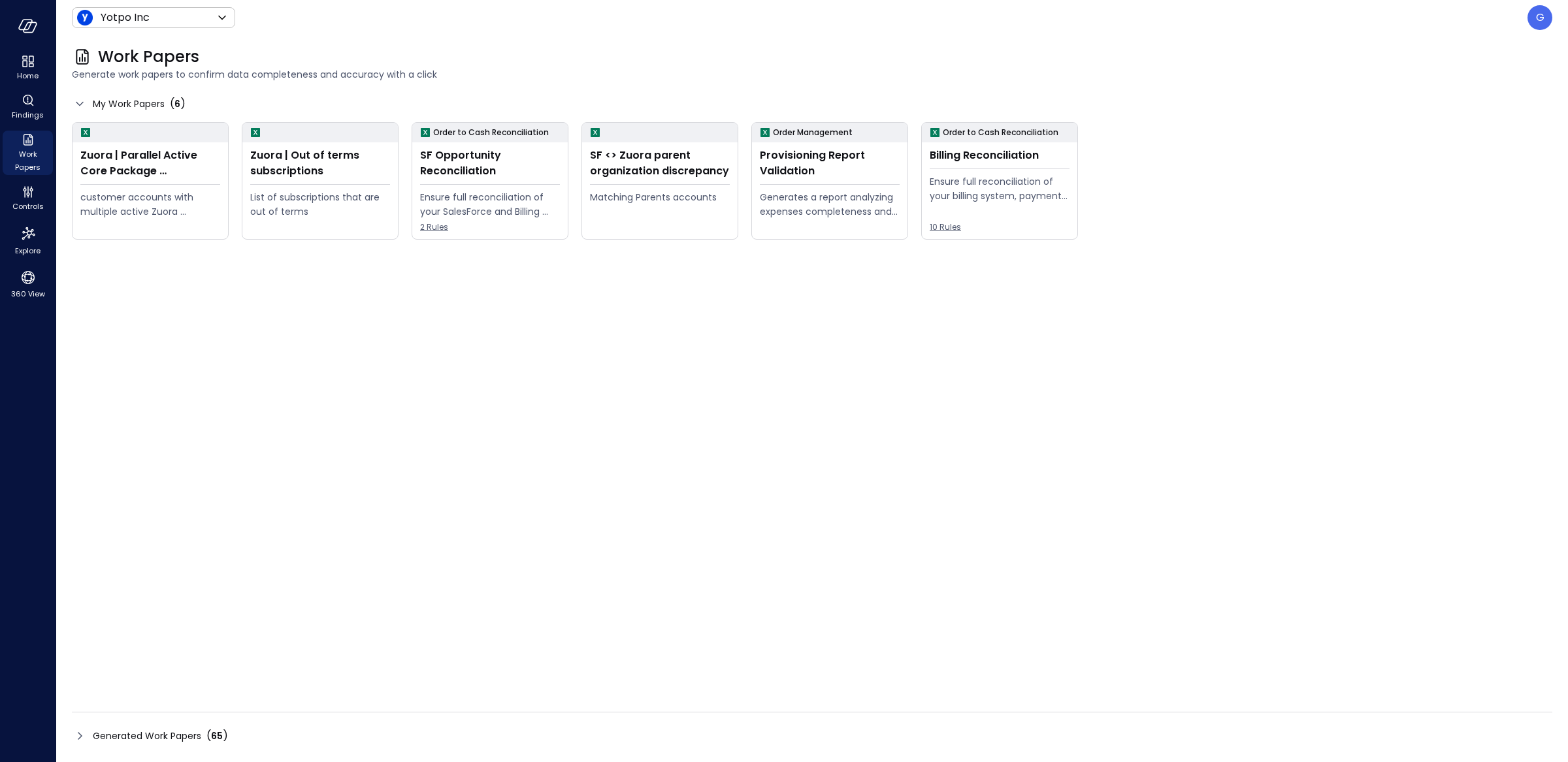
click at [303, 740] on div "Generated Work Papers ( 65 )" at bounding box center [812, 736] width 1480 height 21
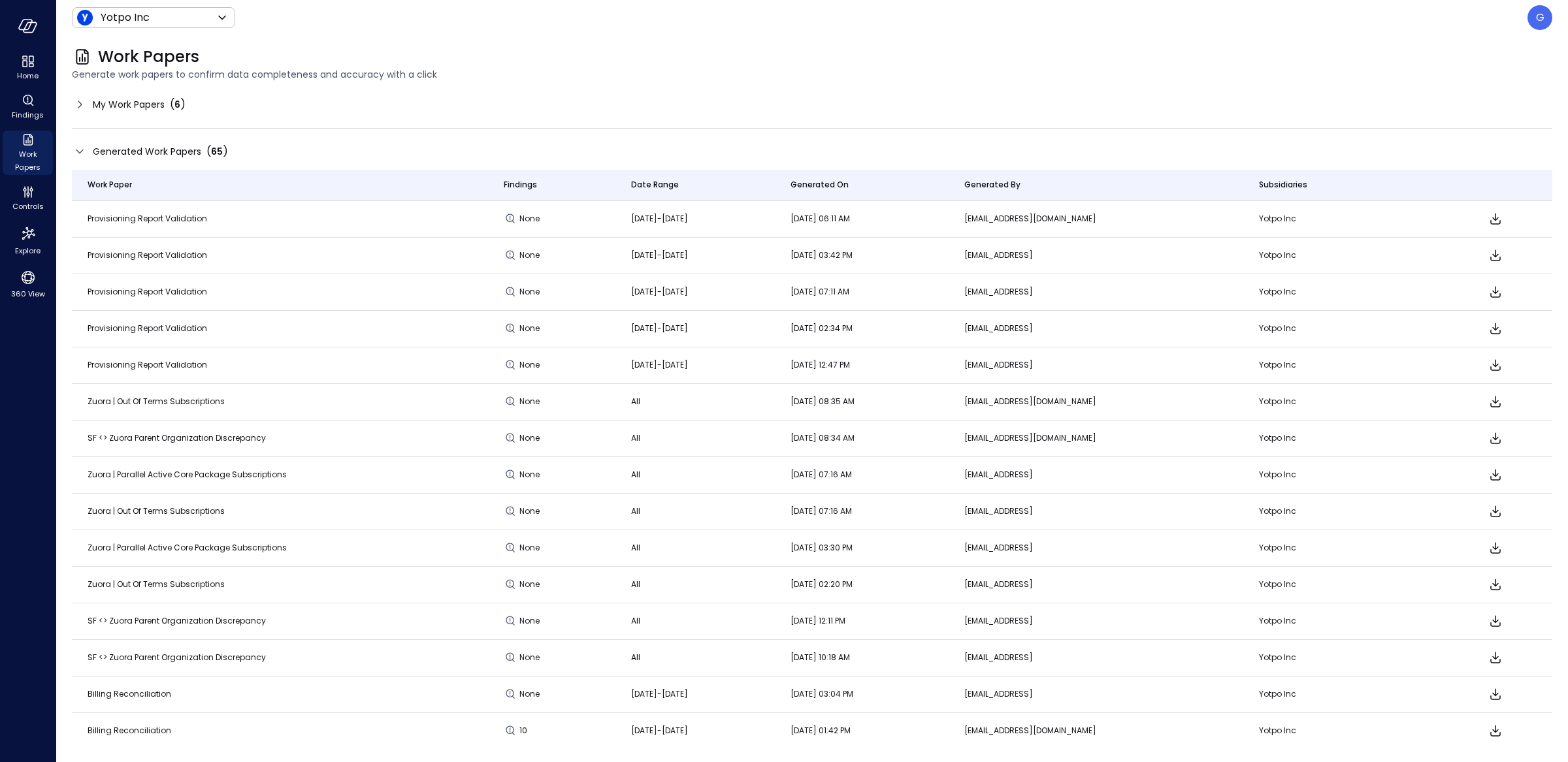
drag, startPoint x: 588, startPoint y: 218, endPoint x: 691, endPoint y: 220, distance: 103.0
click at [692, 220] on td "[DATE]-[DATE]" at bounding box center [695, 220] width 159 height 37
click at [707, 217] on td "[DATE]-[DATE]" at bounding box center [695, 220] width 159 height 37
click at [1489, 220] on icon "Download" at bounding box center [1495, 219] width 16 height 16
click at [30, 292] on span "360 View" at bounding box center [28, 293] width 34 height 13
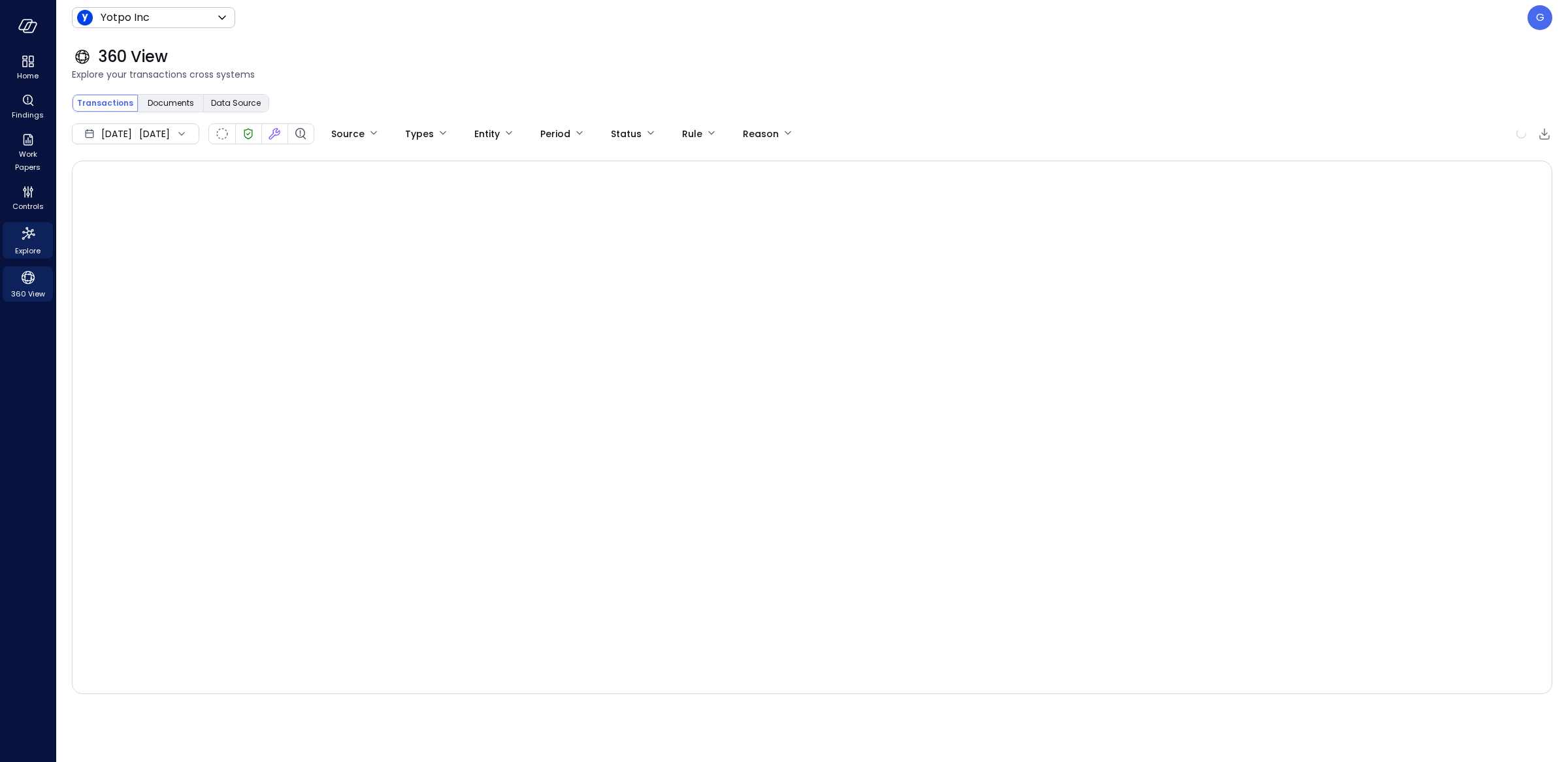
click at [27, 241] on icon "Explore" at bounding box center [28, 233] width 21 height 21
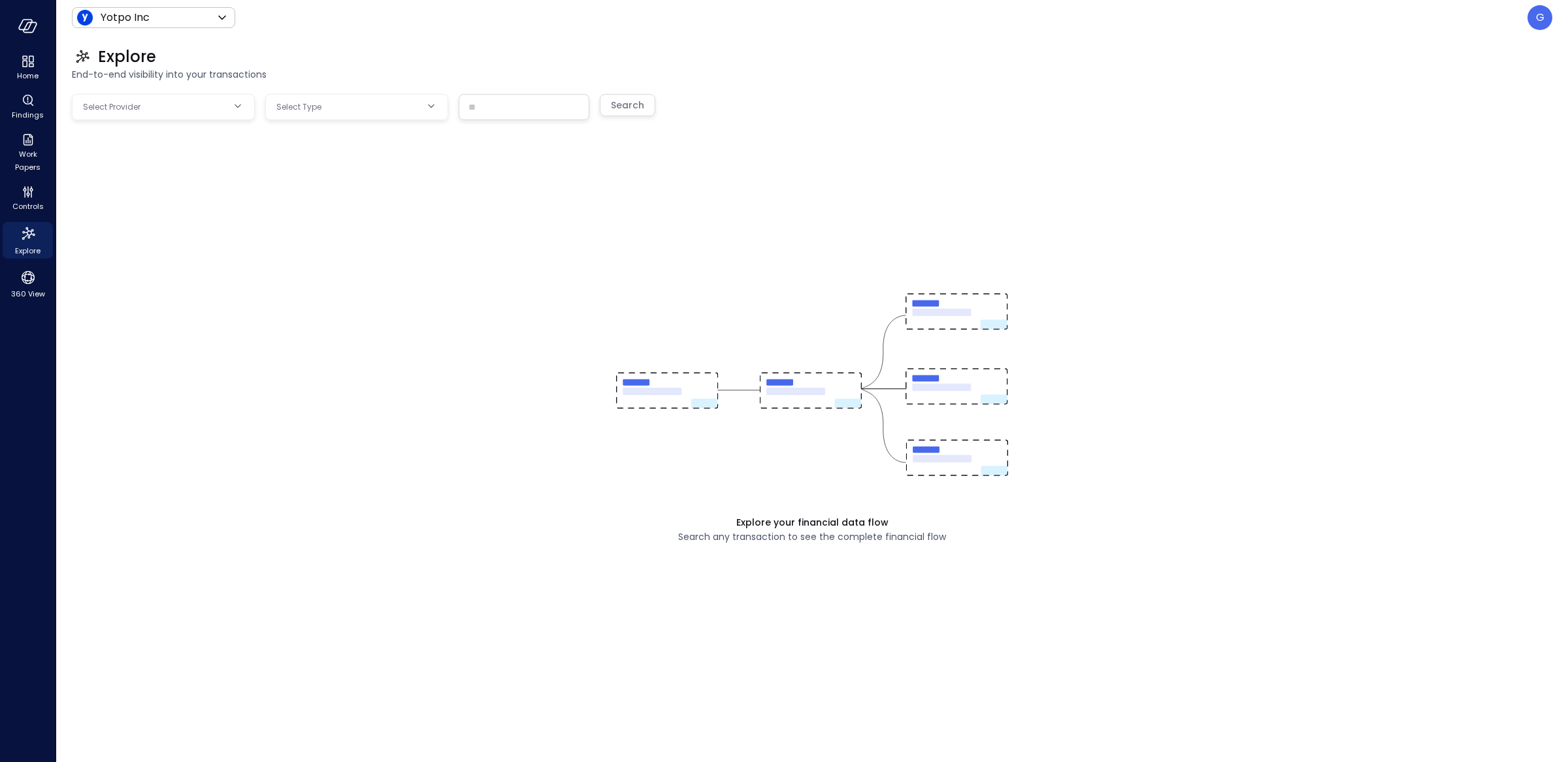
click at [150, 105] on body "Home Findings Work Papers Controls Explore 360 View Yotpo Inc ****** ​ G Explor…" at bounding box center [784, 381] width 1568 height 762
click at [129, 220] on span "NetSuite" at bounding box center [174, 214] width 141 height 13
type input "********"
click at [340, 111] on body "Home Findings Work Papers Controls Explore 360 View Yotpo Inc ****** ​ G Explor…" at bounding box center [784, 381] width 1568 height 762
click at [471, 288] on div at bounding box center [784, 381] width 1568 height 762
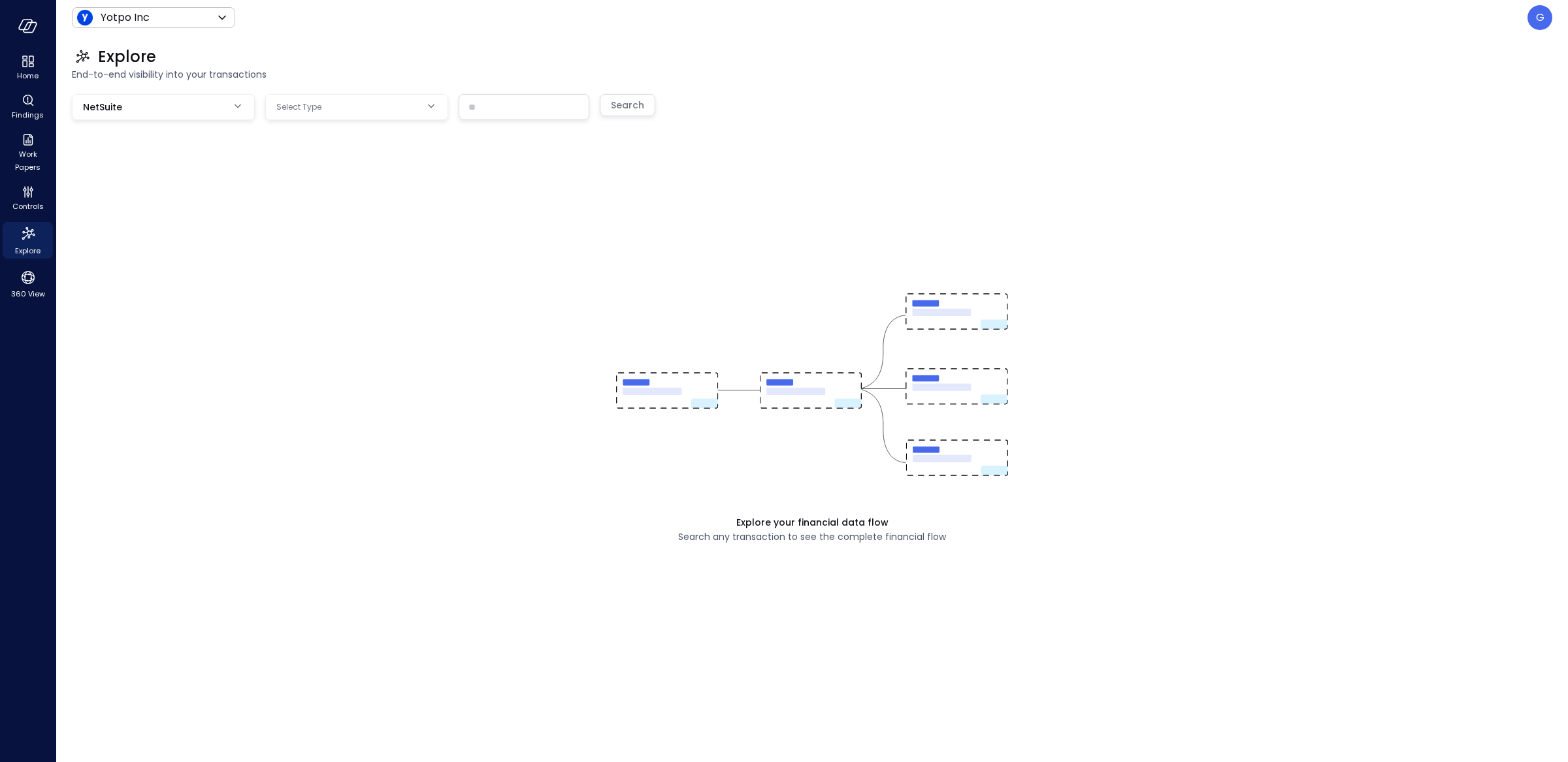
click at [365, 109] on body "Home Findings Work Papers Controls Explore 360 View Yotpo Inc ****** ​ G Explor…" at bounding box center [784, 381] width 1568 height 762
click at [288, 354] on div at bounding box center [784, 381] width 1568 height 762
click at [314, 116] on body "Home Findings Work Papers Controls Explore 360 View Yotpo Inc ****** ​ G Explor…" at bounding box center [784, 381] width 1568 height 762
click at [315, 150] on input "text" at bounding box center [371, 144] width 132 height 35
type input "***"
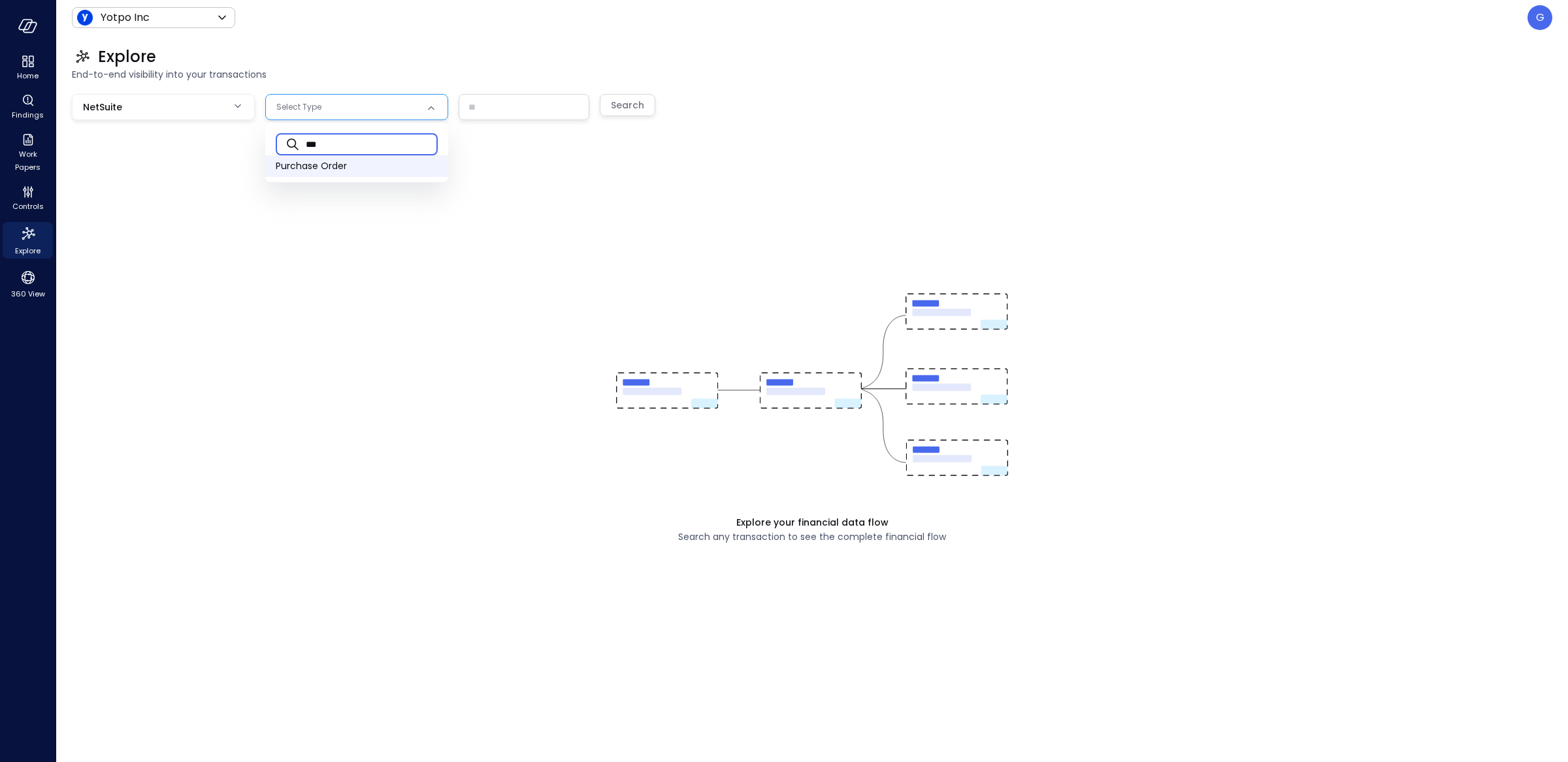
click at [319, 163] on span "Purchase Order" at bounding box center [357, 166] width 162 height 13
type input "**"
click at [495, 104] on input "text" at bounding box center [524, 107] width 129 height 24
paste input "**********"
click at [629, 105] on div "Search" at bounding box center [627, 105] width 33 height 16
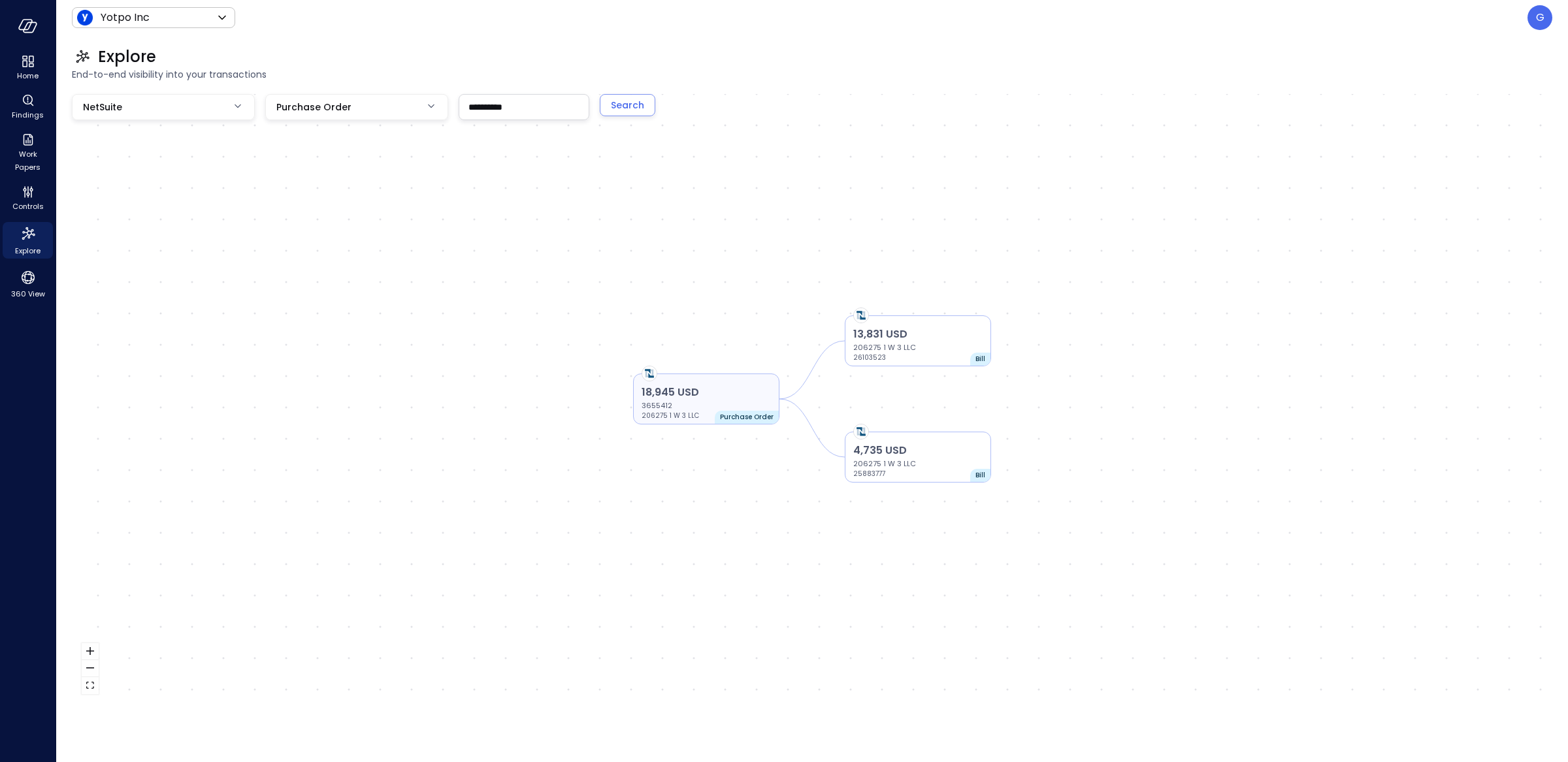
click at [693, 411] on p "206275 1 W 3 LLC" at bounding box center [681, 416] width 79 height 11
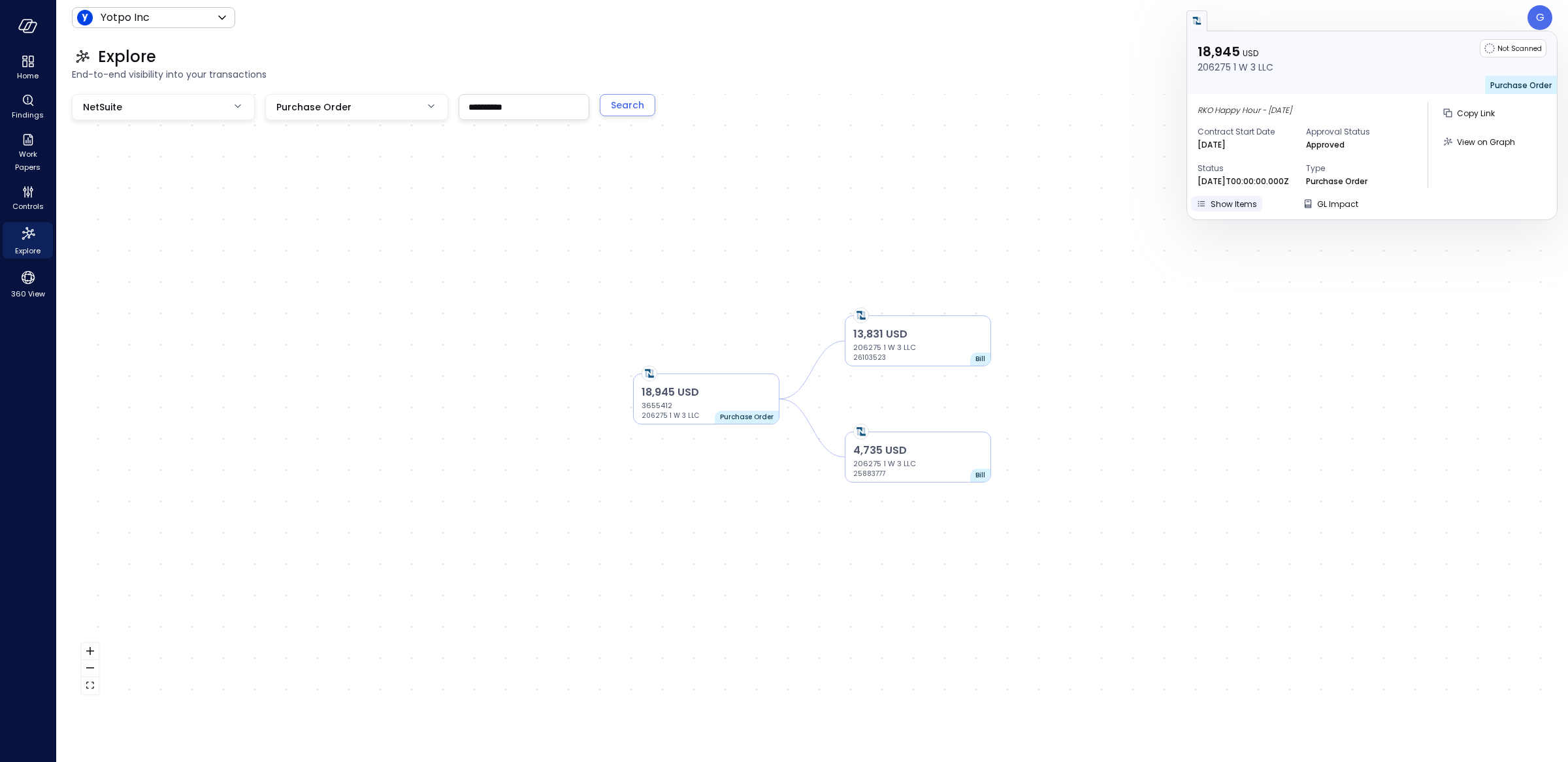
click at [1229, 203] on span "Show Items" at bounding box center [1233, 204] width 46 height 11
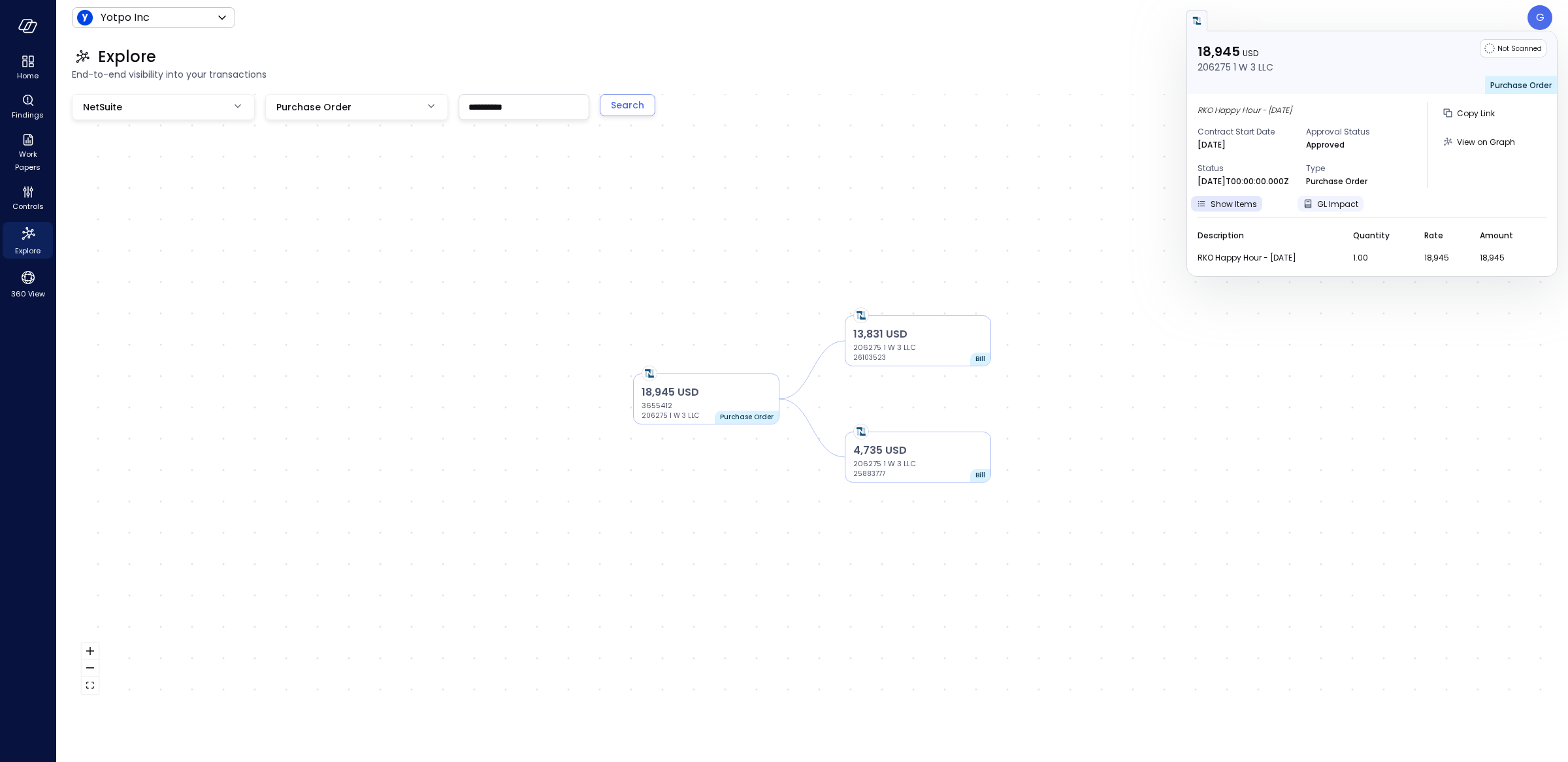
click at [1324, 196] on button "GL Impact" at bounding box center [1330, 203] width 66 height 16
click at [1221, 218] on div "Account Debit Credit 9000011 Purchase Orders 0 18,[PHONE_NUMBER] Purchase Order…" at bounding box center [1372, 253] width 349 height 72
click at [1232, 203] on span "Show Items" at bounding box center [1233, 204] width 46 height 11
click at [920, 344] on p "206275 1 W 3 LLC" at bounding box center [917, 347] width 129 height 11
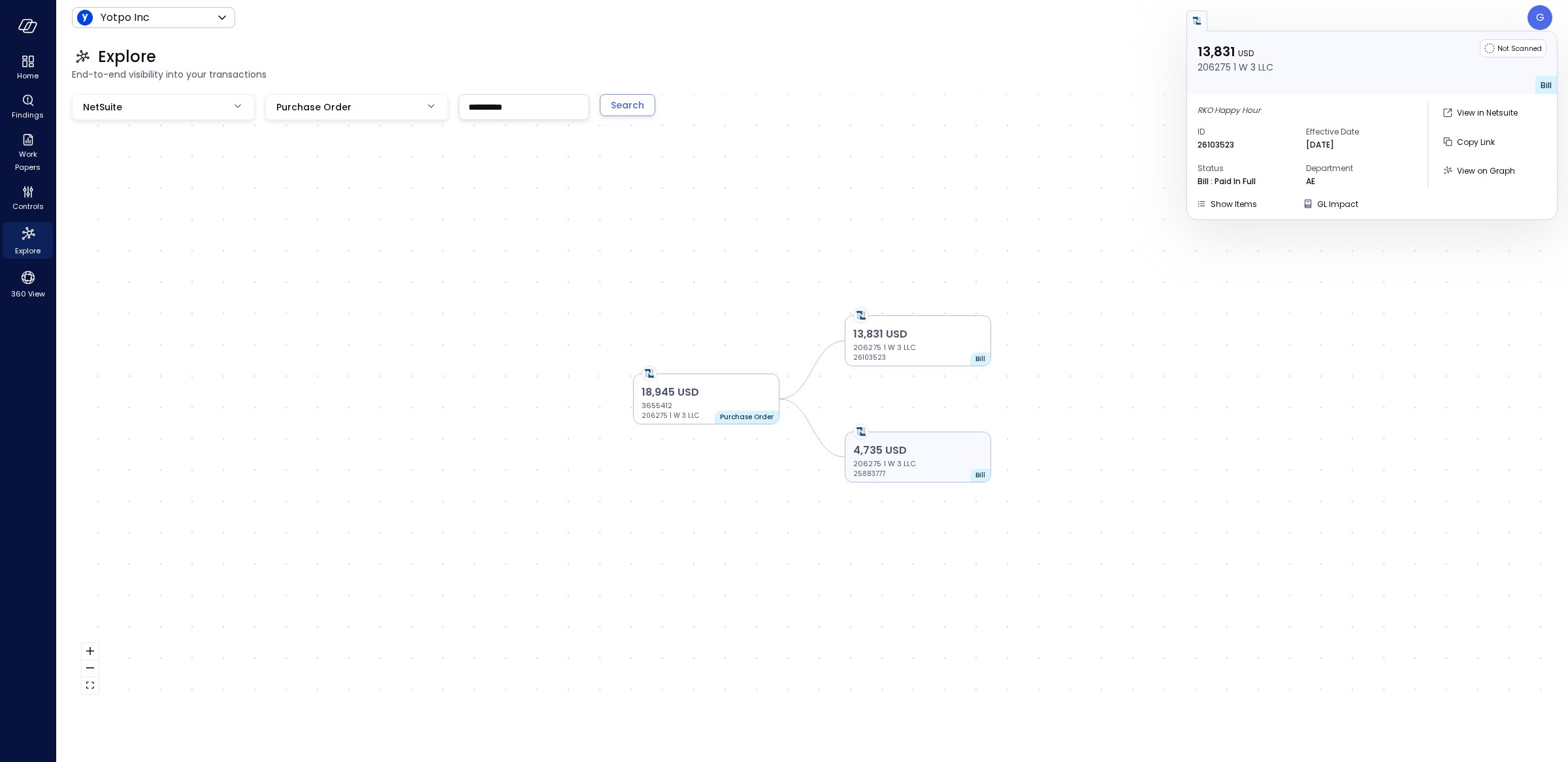
click at [912, 462] on p "206275 1 W 3 LLC" at bounding box center [917, 464] width 129 height 11
click at [749, 380] on div "18,945 USD 3655412 206275 1 W 3 LLC Purchase Order" at bounding box center [706, 399] width 146 height 51
click at [961, 336] on p "13,831 USD" at bounding box center [917, 335] width 129 height 16
click at [714, 400] on p "3655412" at bounding box center [706, 405] width 129 height 11
click at [1238, 209] on div "Show Items" at bounding box center [1233, 203] width 46 height 13
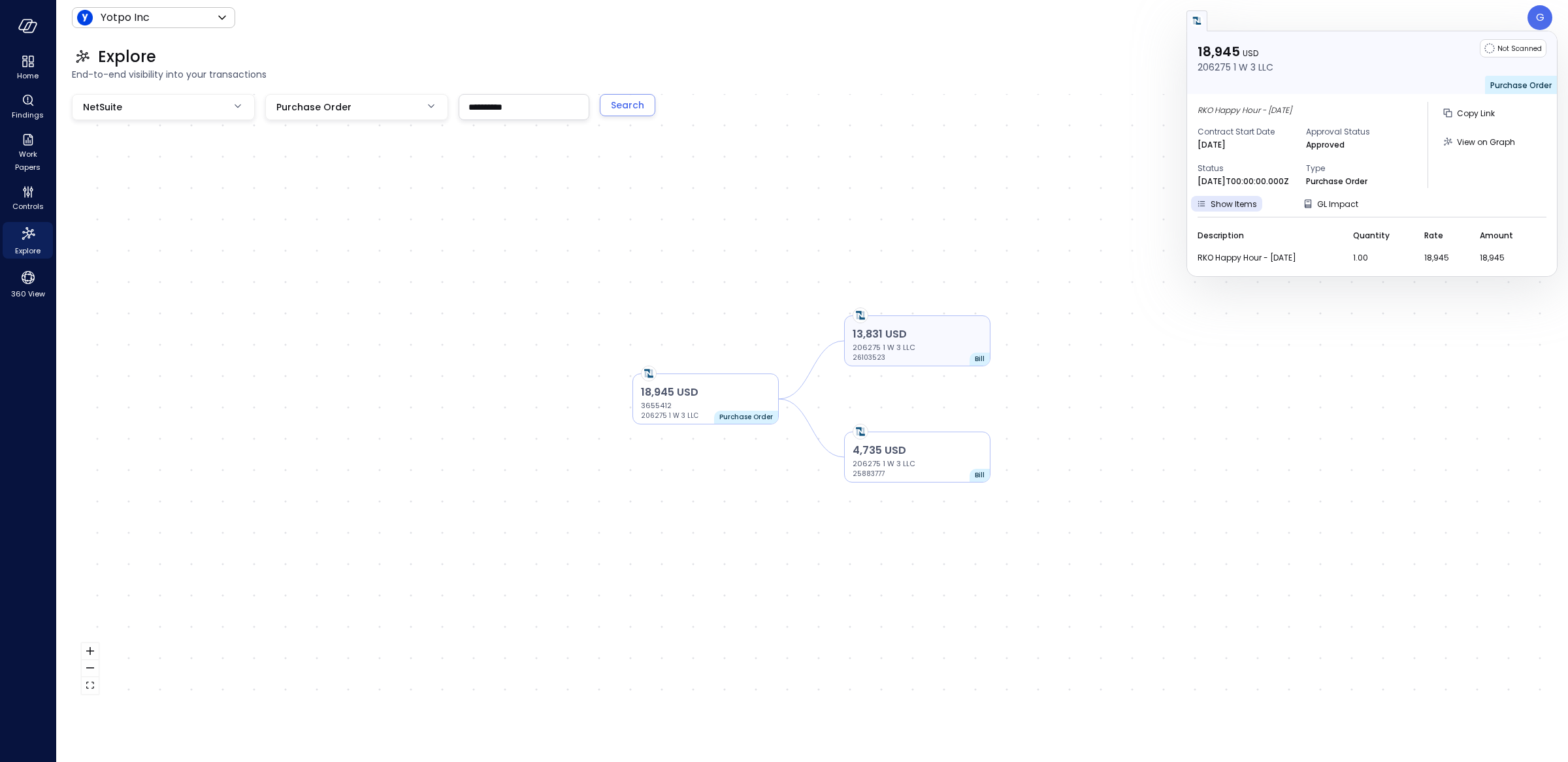
click at [967, 342] on p "206275 1 W 3 LLC" at bounding box center [917, 347] width 129 height 11
click at [958, 347] on p "206275 1 W 3 LLC" at bounding box center [917, 347] width 129 height 11
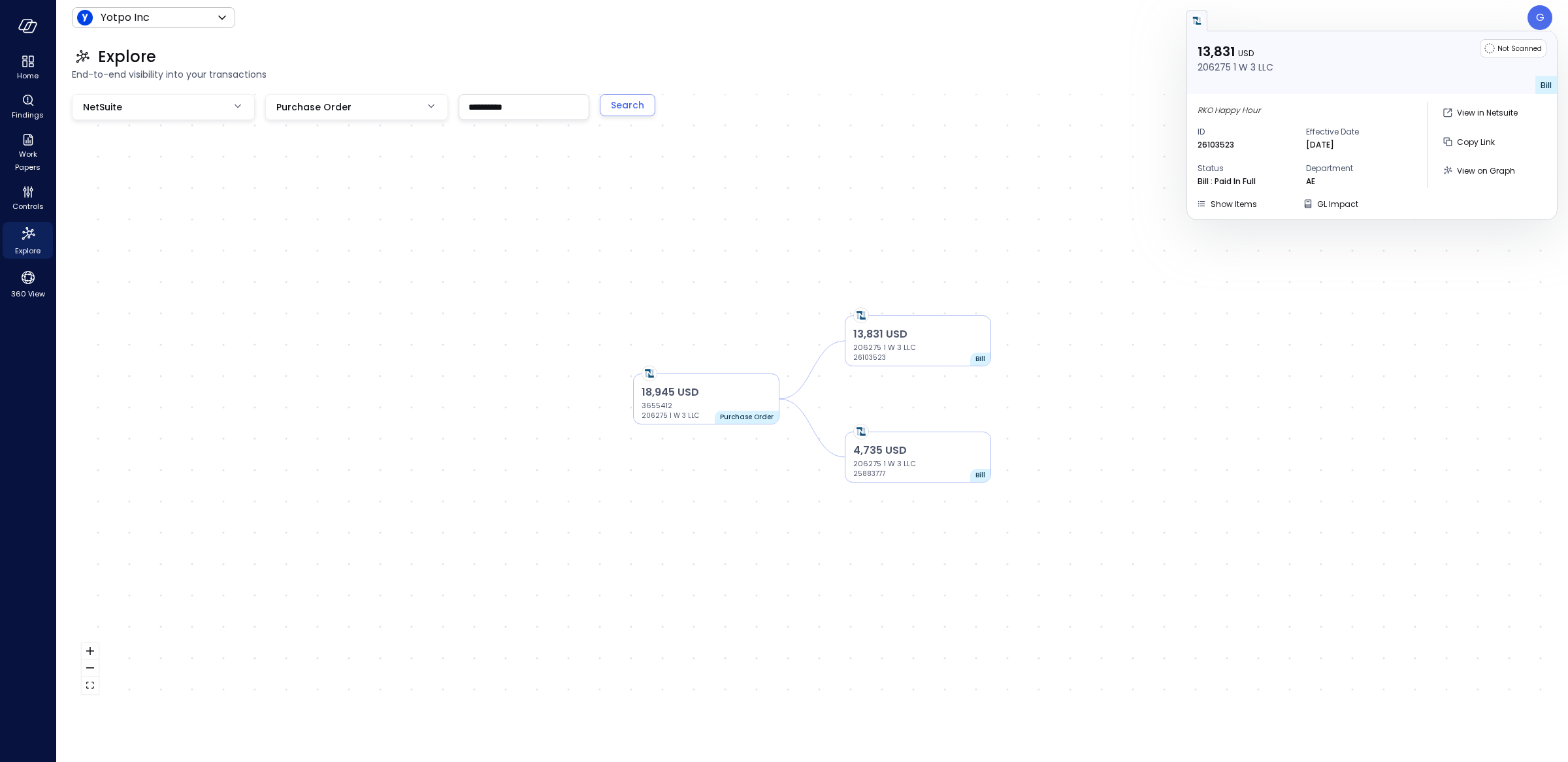
click at [1222, 216] on div "13,831 USD 206275 1 W 3 LLC Not Scanned Bill RKO Happy Hour ID 26103523 Effecti…" at bounding box center [1372, 125] width 370 height 188
click at [1226, 211] on button "Show Items" at bounding box center [1226, 203] width 71 height 16
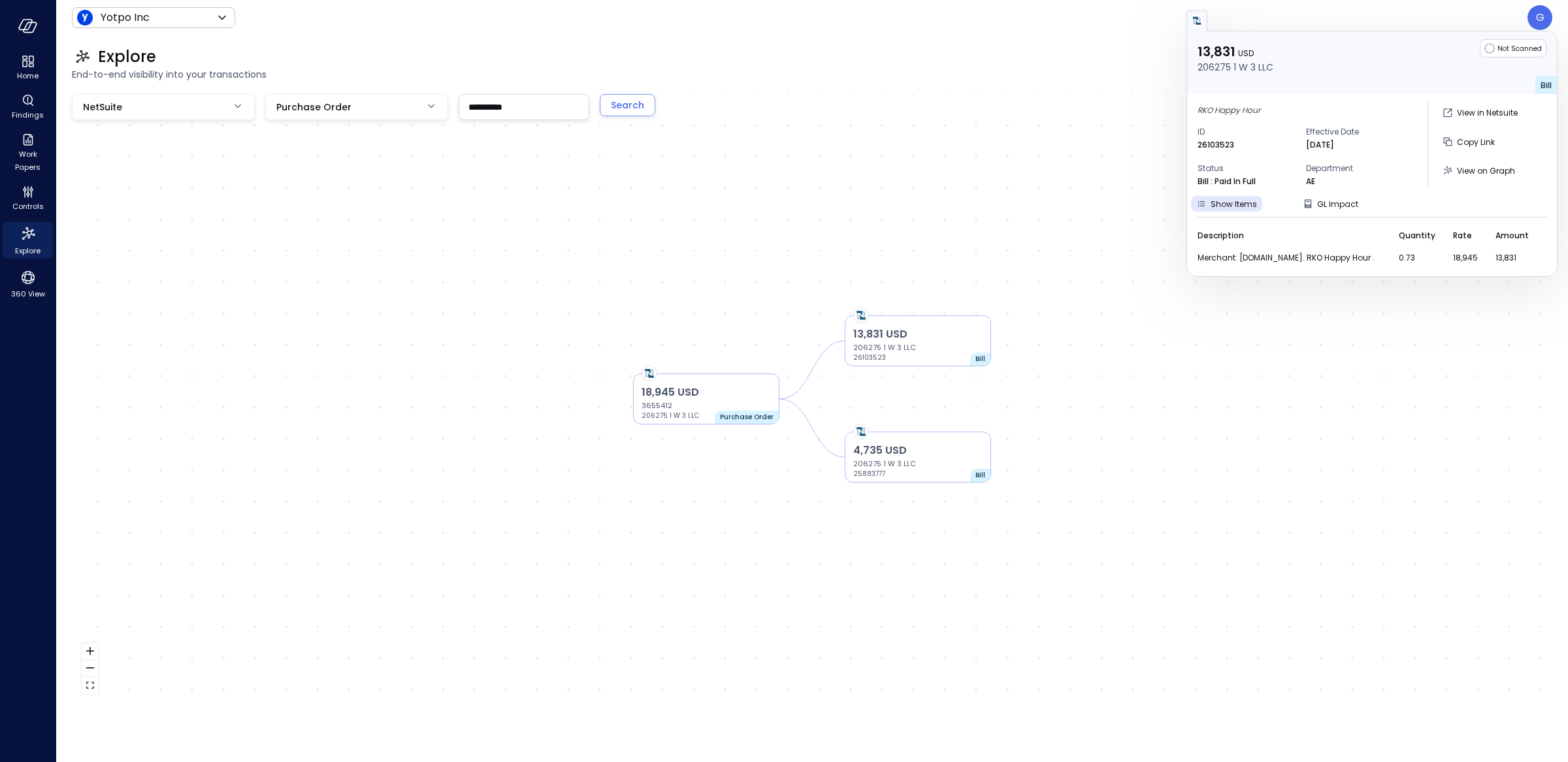
drag, startPoint x: 1415, startPoint y: 257, endPoint x: 1405, endPoint y: 257, distance: 10.0
click at [1405, 257] on tr "Merchant: [DOMAIN_NAME]. RKO Happy Hour . 0.73 18,945 13,831" at bounding box center [1372, 257] width 349 height 21
click at [945, 444] on p "4,735 USD" at bounding box center [917, 451] width 129 height 16
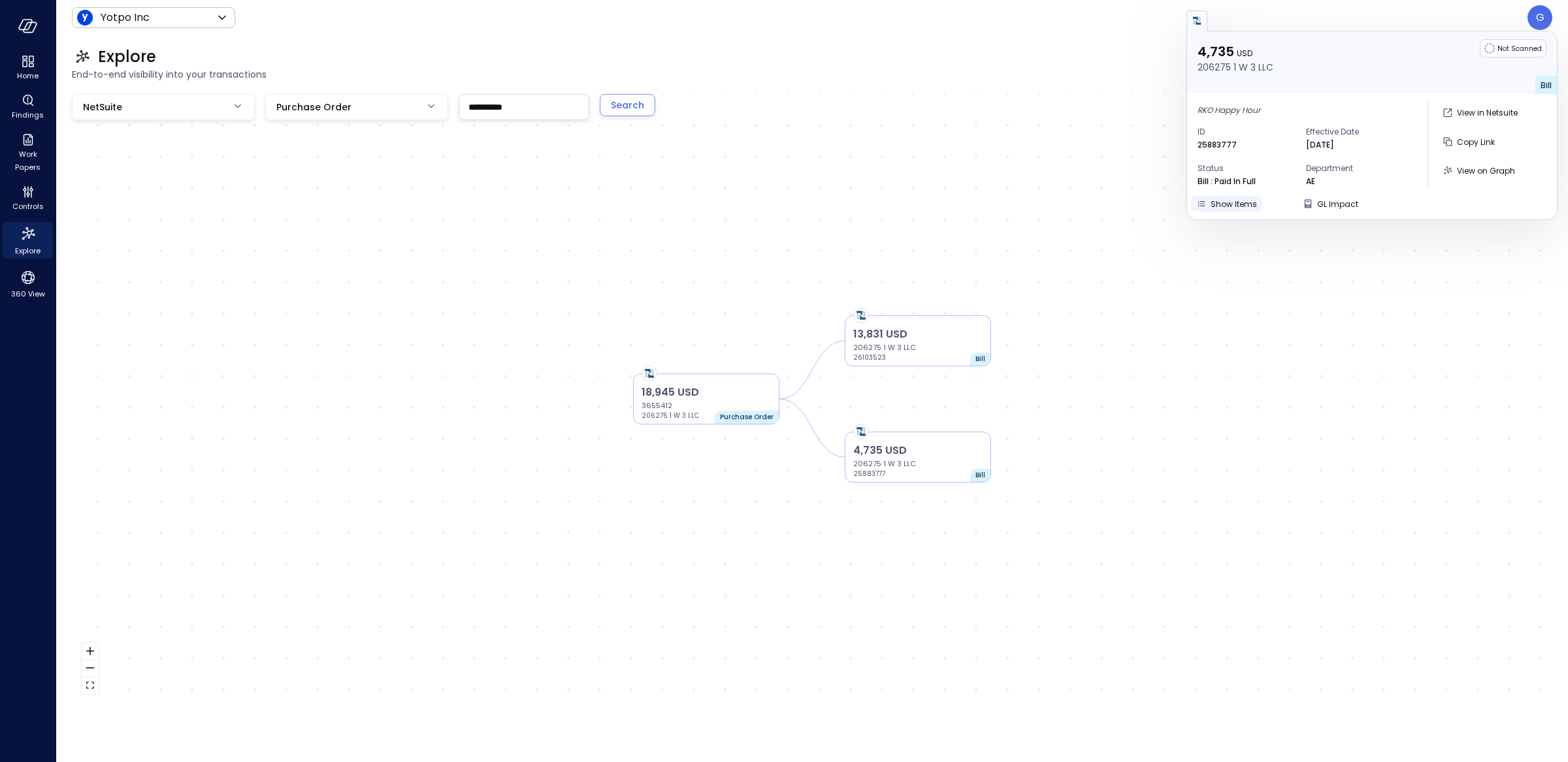
click at [1241, 206] on span "Show Items" at bounding box center [1233, 204] width 46 height 11
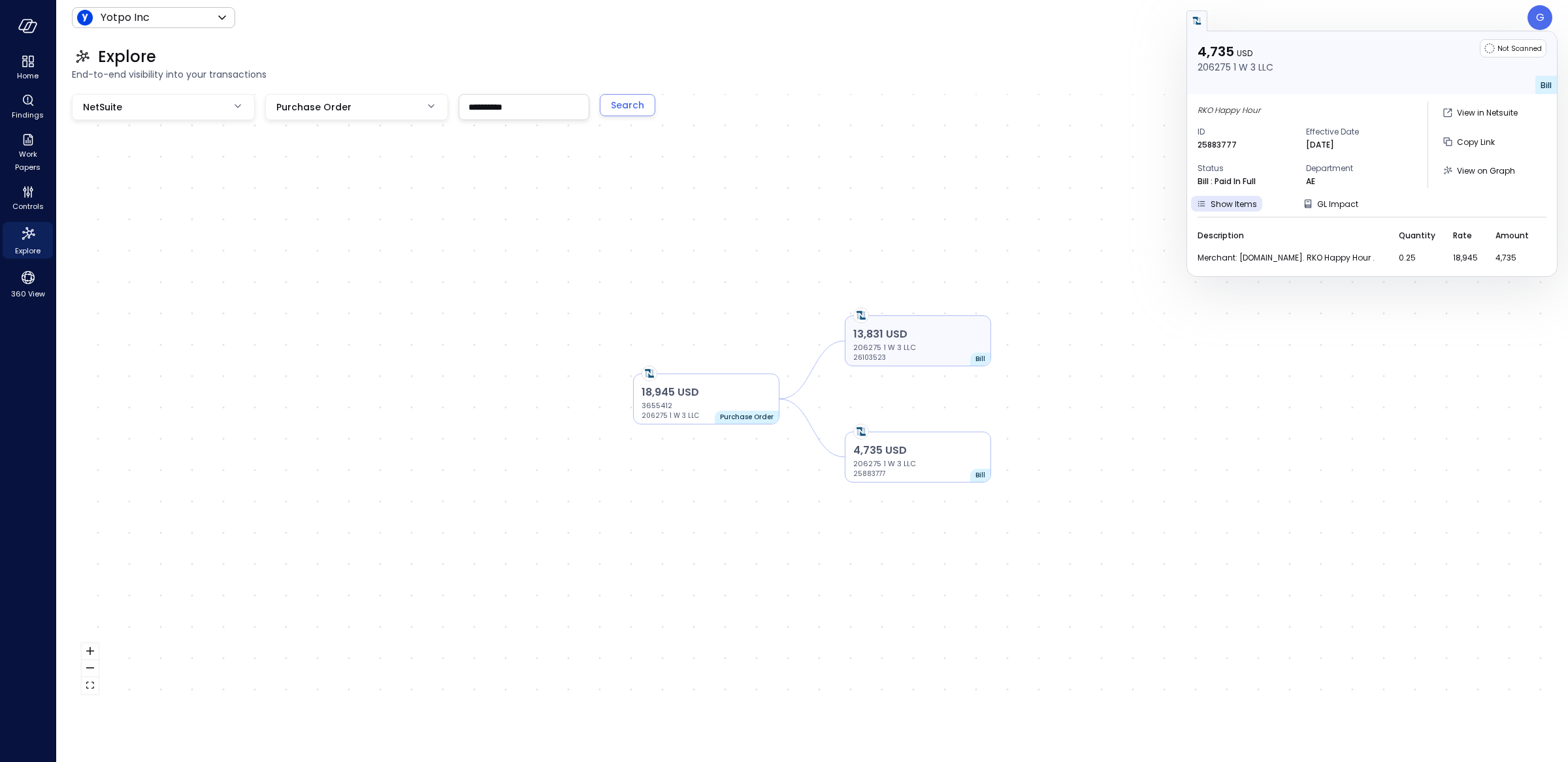
click at [946, 343] on p "206275 1 W 3 LLC" at bounding box center [917, 347] width 129 height 11
click at [946, 348] on p "206275 1 W 3 LLC" at bounding box center [917, 347] width 129 height 11
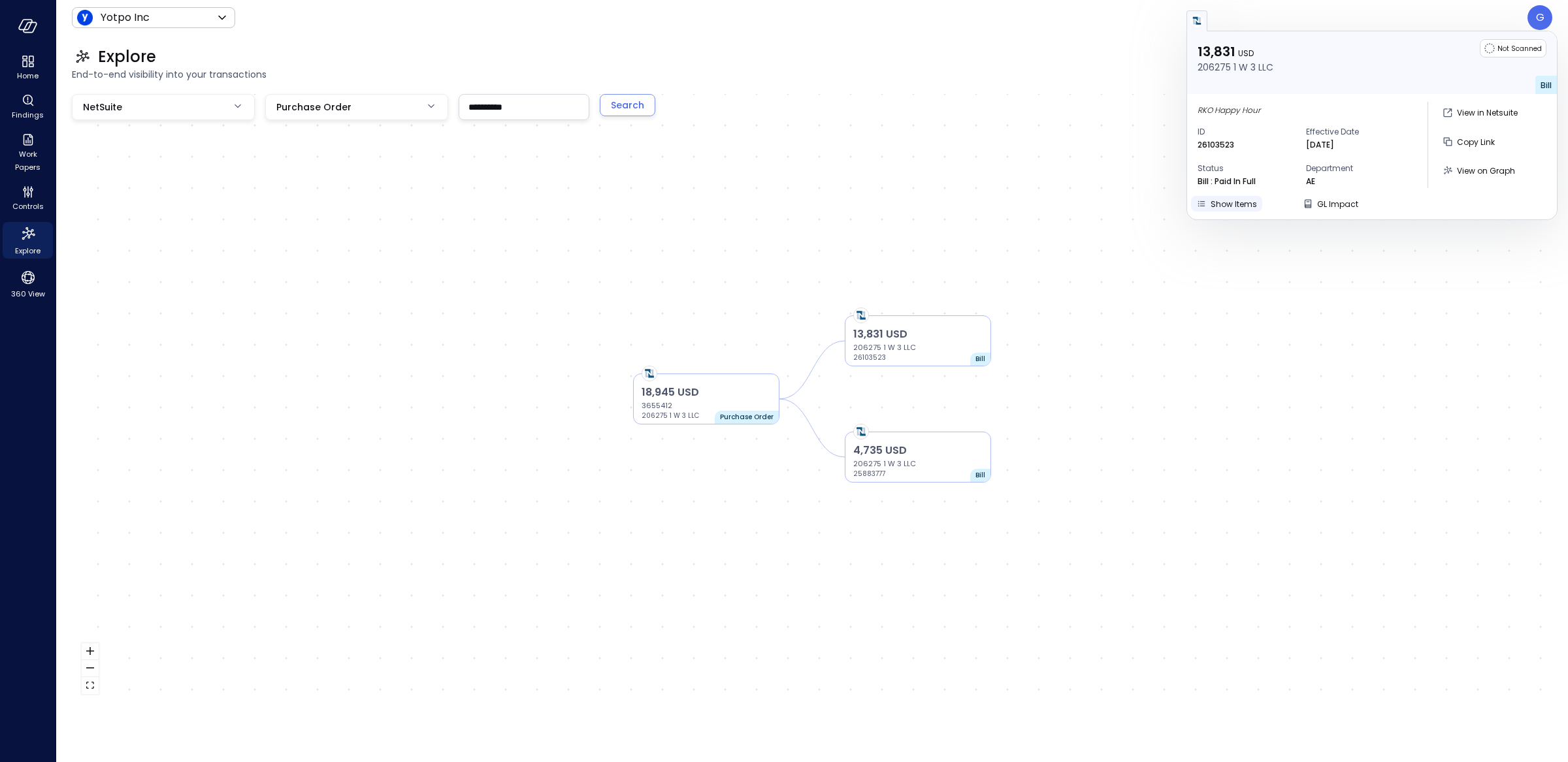
click at [1235, 210] on div "Show Items" at bounding box center [1233, 203] width 46 height 13
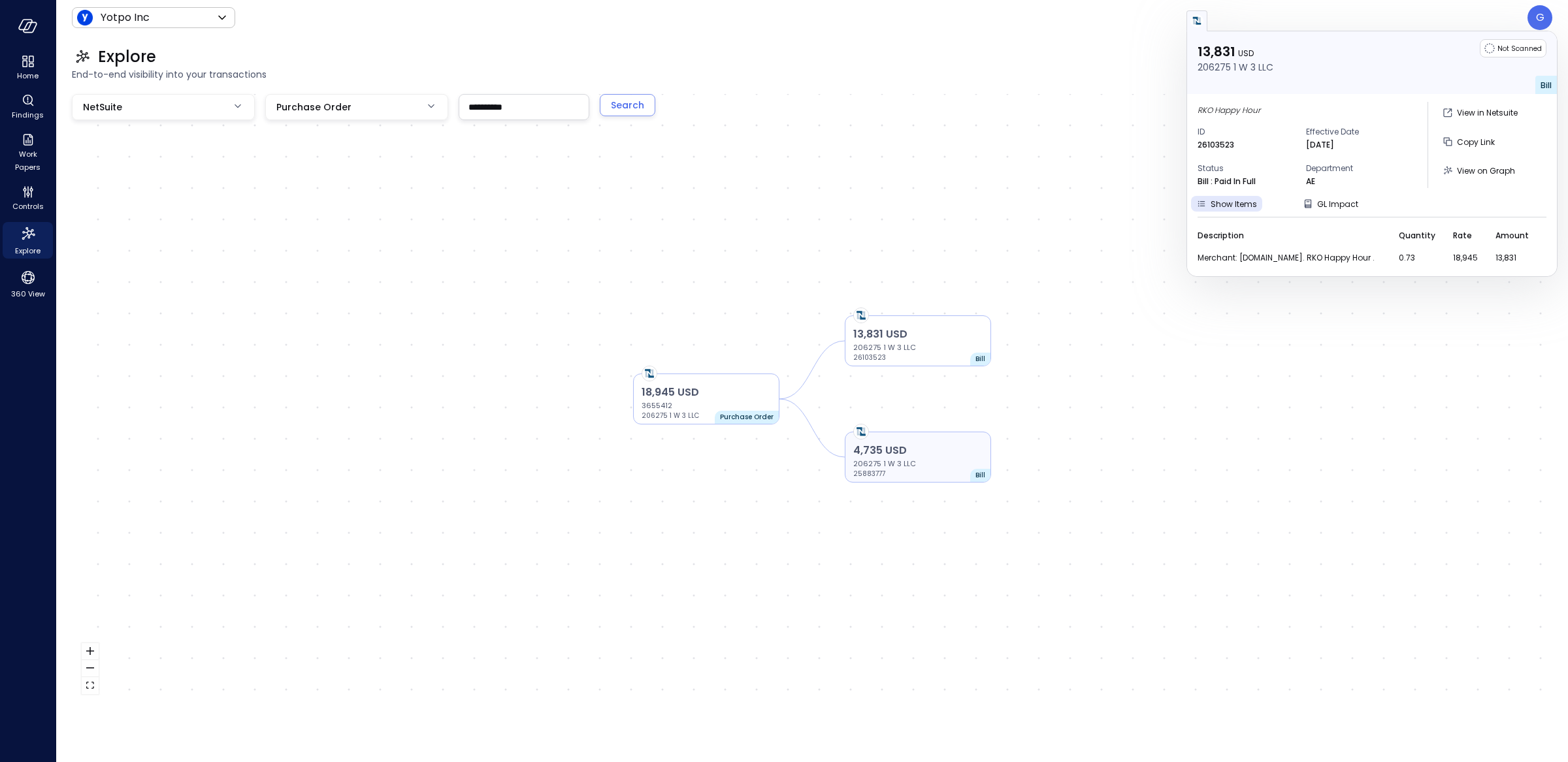
click at [945, 474] on div "4,735 USD 206275 1 W 3 LLC 25883777" at bounding box center [917, 461] width 129 height 37
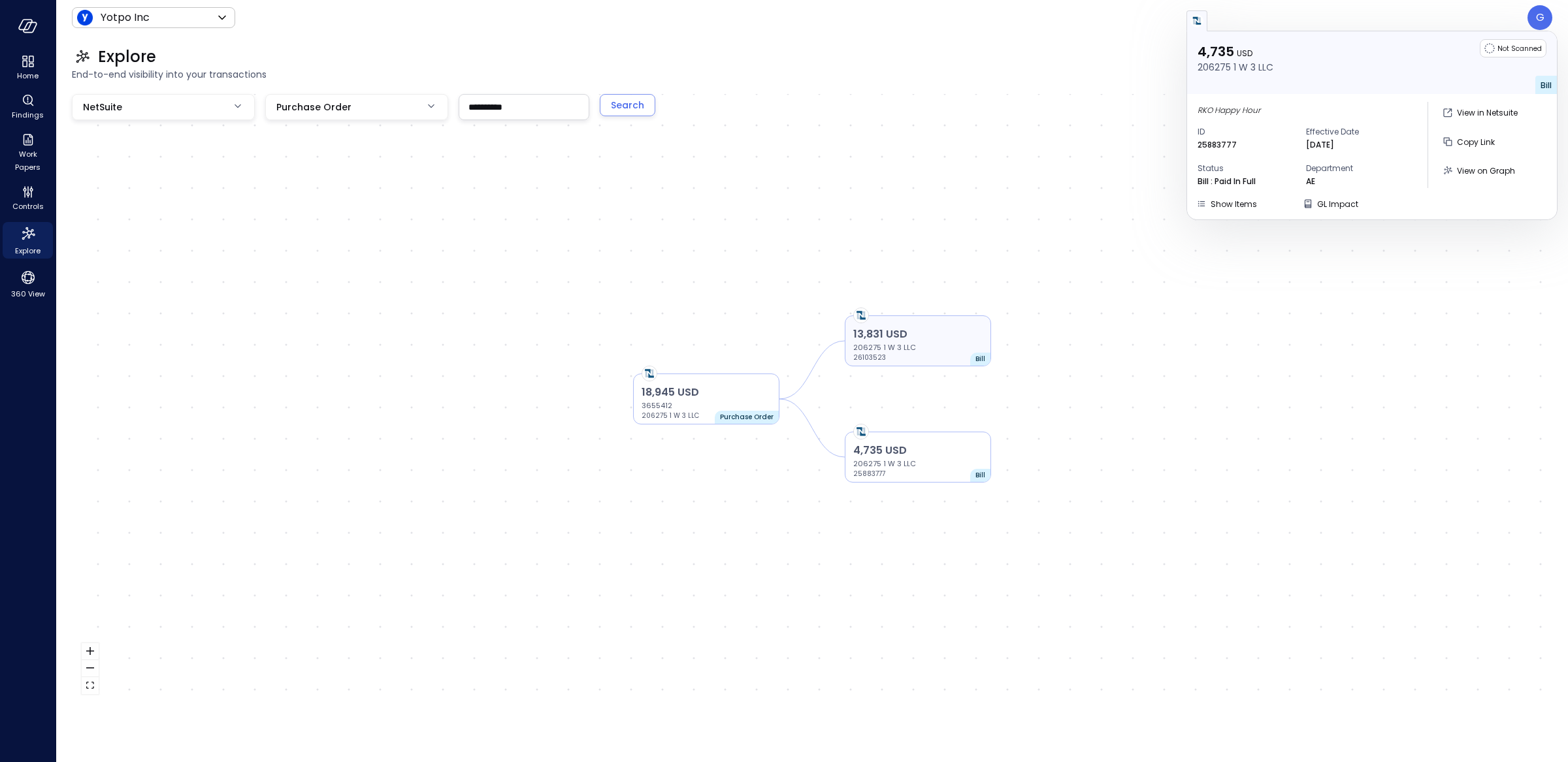
click at [944, 318] on div "13,831 USD 206275 1 W 3 LLC 26103523 Bill" at bounding box center [917, 341] width 146 height 51
click at [924, 433] on div "4,735 USD 206275 1 W 3 LLC 25883777 Bill" at bounding box center [917, 457] width 146 height 51
click at [924, 447] on p "4,735 USD" at bounding box center [917, 452] width 129 height 16
click at [953, 454] on p "4,735 USD" at bounding box center [917, 452] width 129 height 16
click at [939, 341] on p "13,831 USD" at bounding box center [917, 337] width 129 height 16
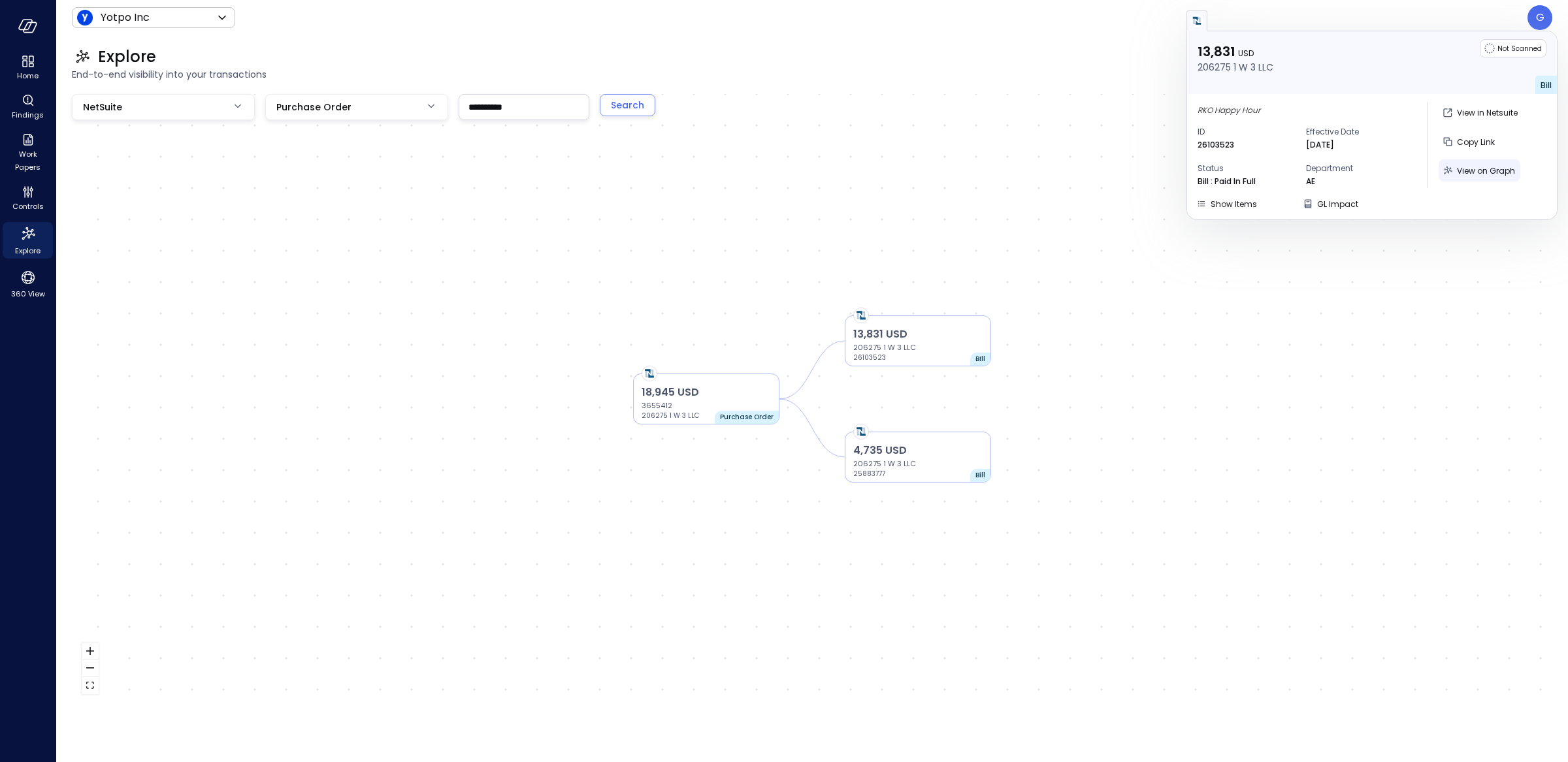
click at [1461, 171] on span "View on Graph" at bounding box center [1486, 171] width 58 height 11
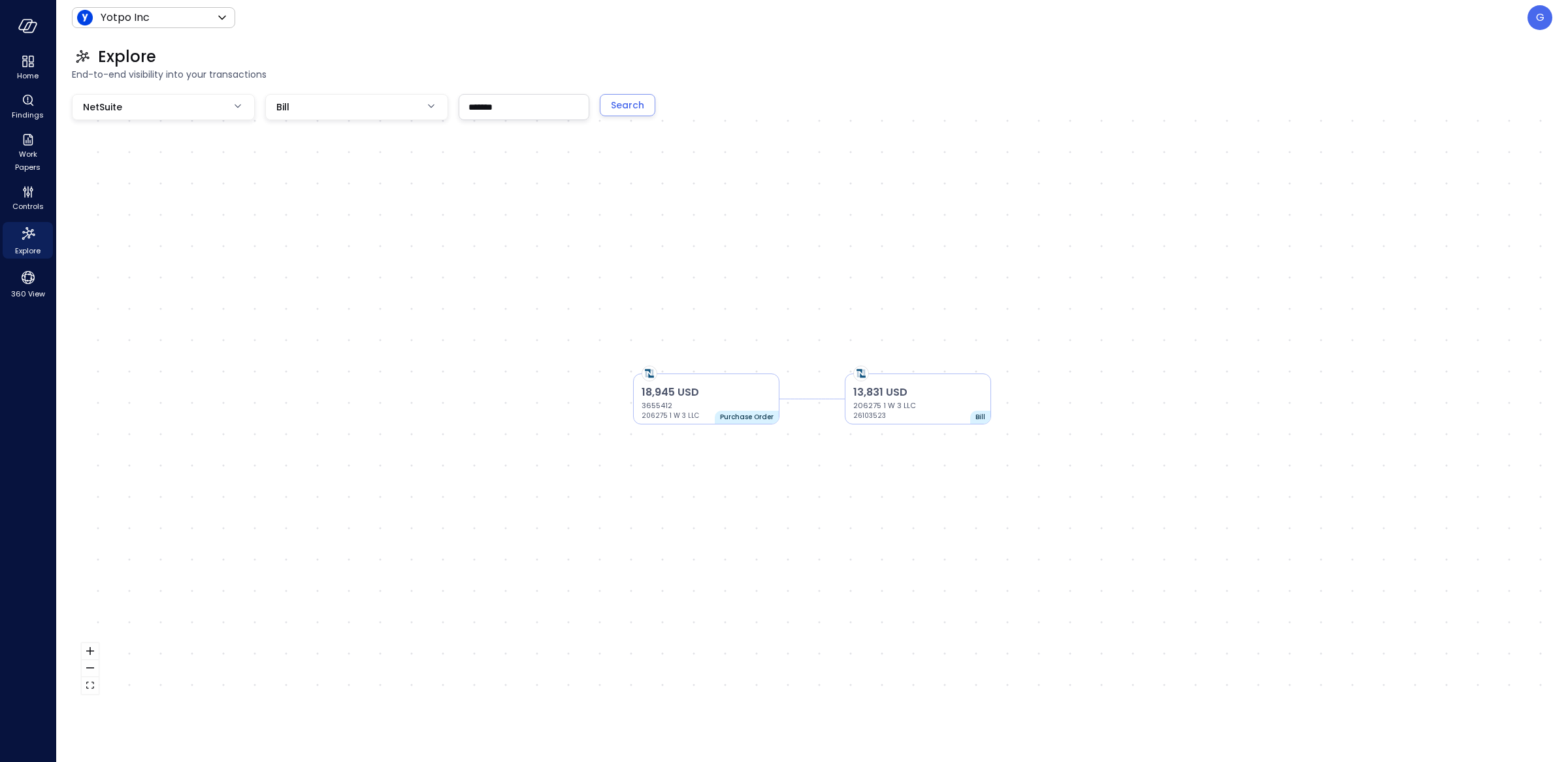
click at [929, 218] on div "13,831 USD 206275 1 W 3 LLC 26103523 Bill 18,945 USD 3655412 206275 1 W 3 LLC P…" at bounding box center [812, 399] width 1480 height 610
click at [711, 415] on p "206275 1 W 3 LLC" at bounding box center [681, 416] width 79 height 11
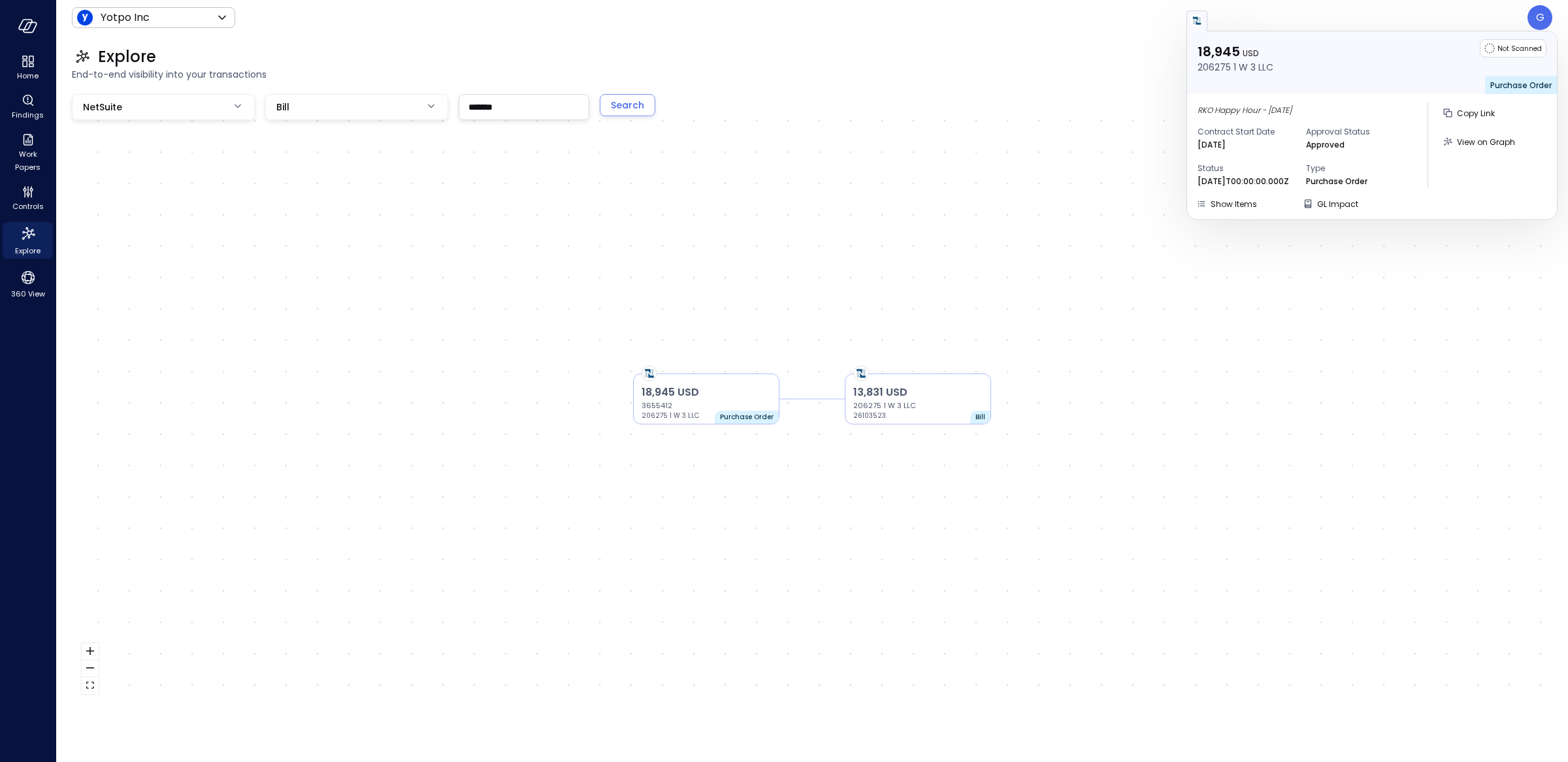
drag, startPoint x: 1360, startPoint y: 106, endPoint x: 1194, endPoint y: 114, distance: 166.2
click at [1194, 114] on div "RKO Happy Hour - [DATE] Contract Start Date [DATE] Approval Status Approved Sta…" at bounding box center [1372, 145] width 370 height 102
click at [1391, 121] on div "Approval Status Approved" at bounding box center [1355, 133] width 98 height 37
click at [987, 190] on div "13,831 USD 206275 1 W 3 LLC 26103523 Bill 18,945 USD 3655412 206275 1 W 3 LLC P…" at bounding box center [812, 399] width 1480 height 610
click at [503, 102] on input "*******" at bounding box center [524, 107] width 129 height 24
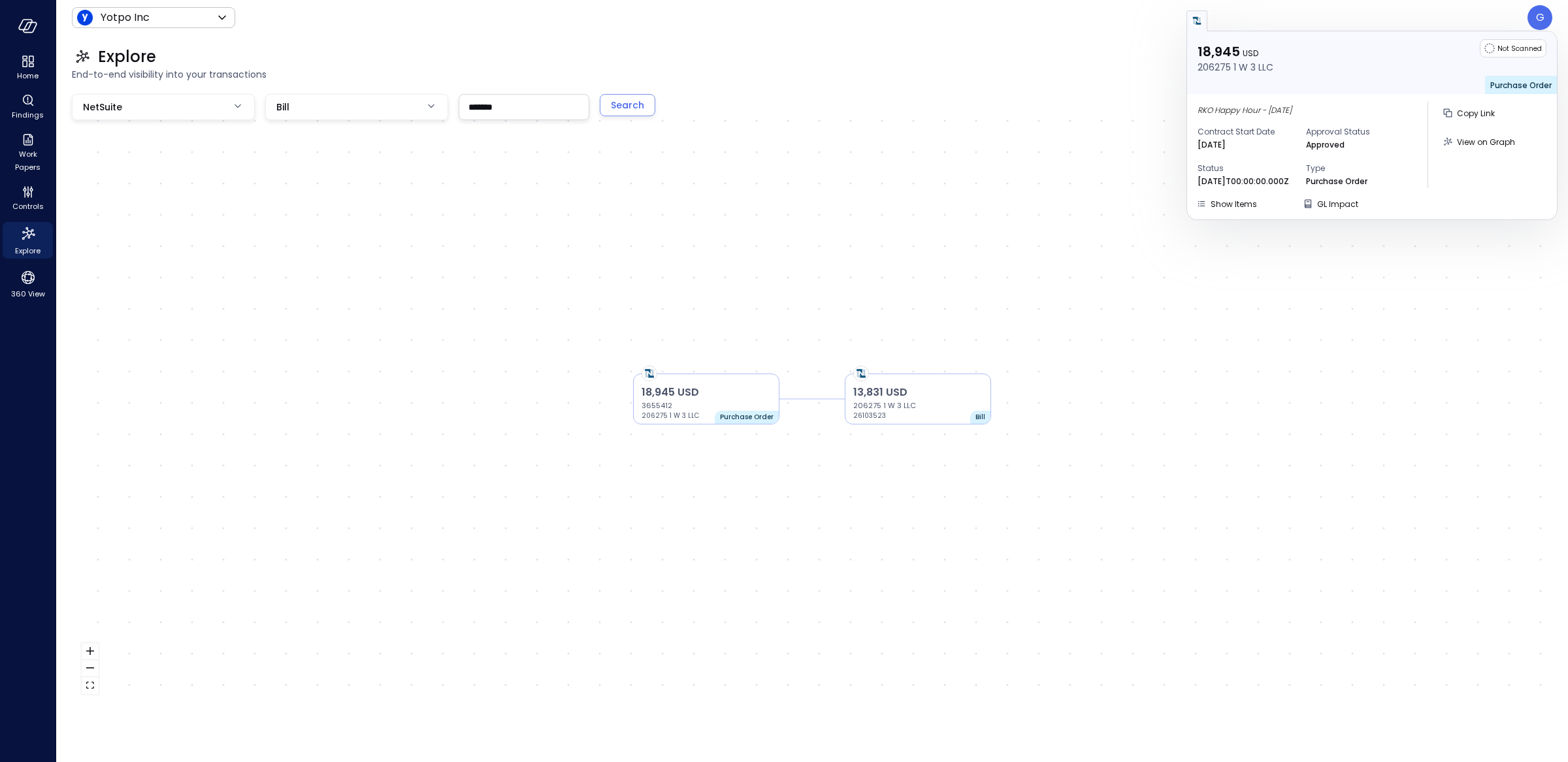
click at [503, 102] on input "*******" at bounding box center [524, 107] width 129 height 24
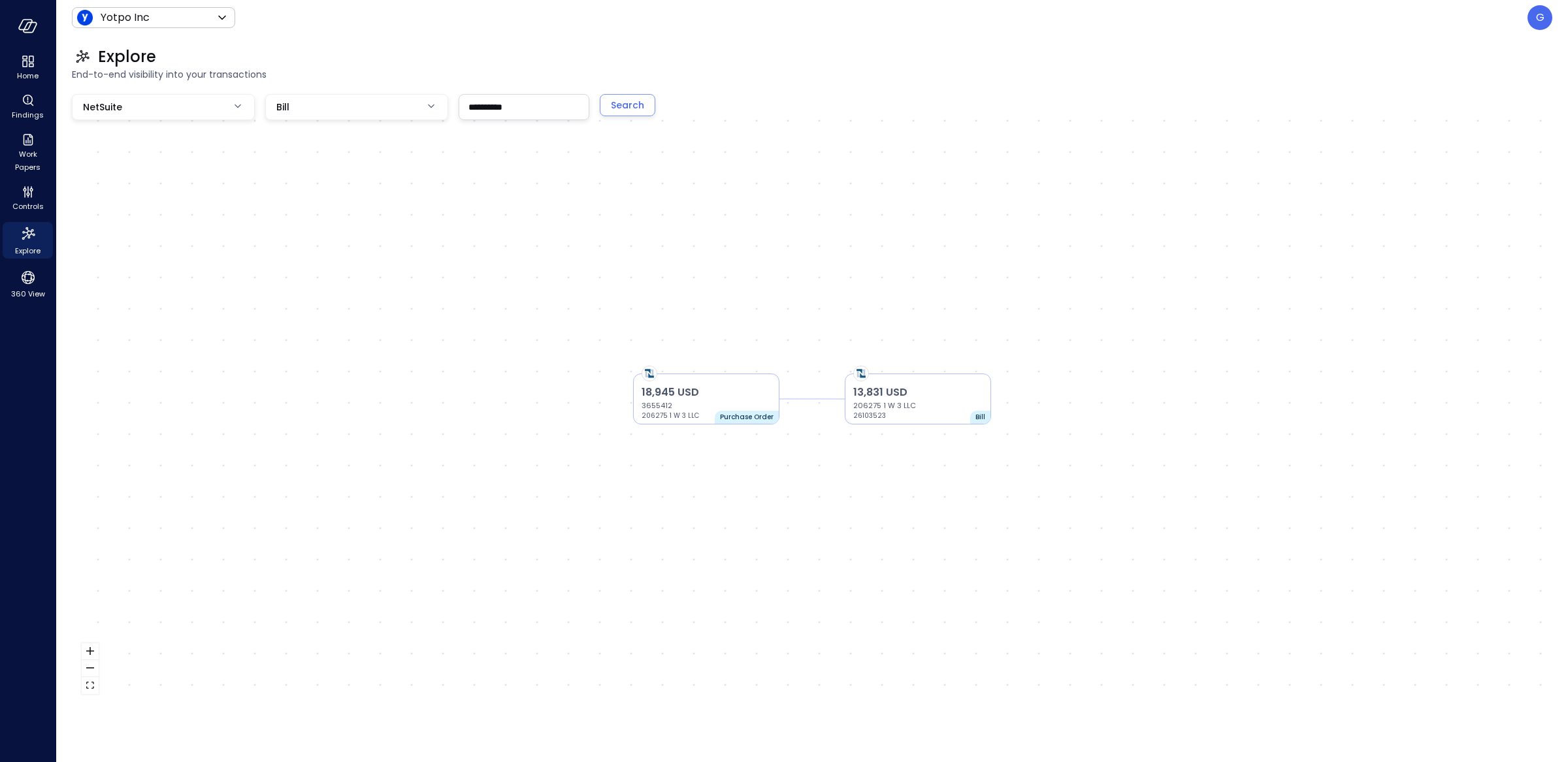
type input "**********"
click at [348, 104] on body "**********" at bounding box center [784, 381] width 1568 height 762
click at [323, 305] on span "Purchase Order" at bounding box center [357, 306] width 162 height 13
click at [644, 98] on button "Search" at bounding box center [627, 105] width 55 height 22
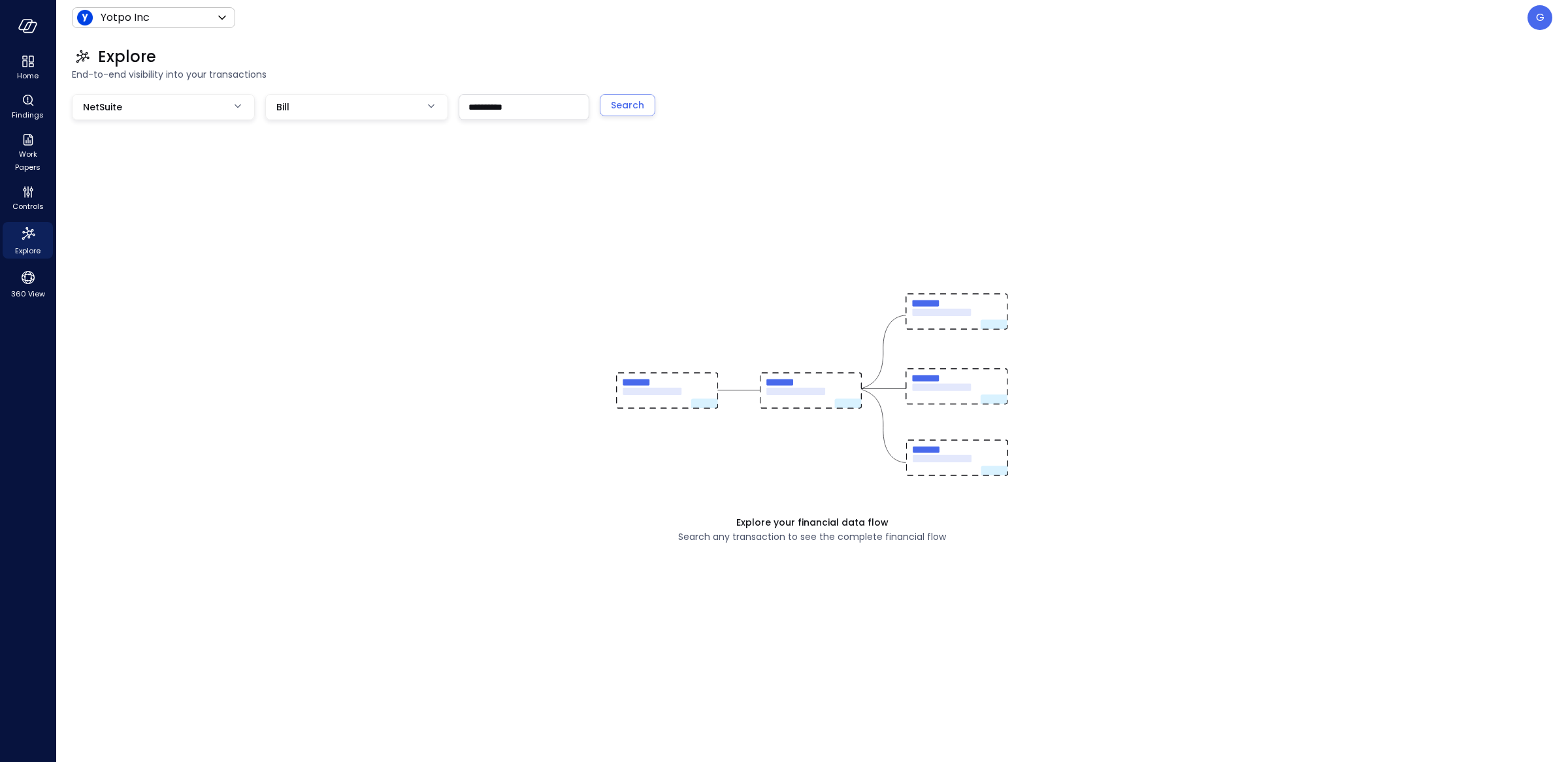
click at [350, 86] on div "Explore End-to-end visibility into your transactions" at bounding box center [804, 64] width 1496 height 57
click at [350, 102] on body "**********" at bounding box center [784, 381] width 1568 height 762
click at [358, 298] on li "Purchase Order" at bounding box center [357, 306] width 183 height 21
click at [364, 99] on body "**********" at bounding box center [784, 381] width 1568 height 762
click at [305, 302] on span "Purchase Order" at bounding box center [357, 306] width 162 height 13
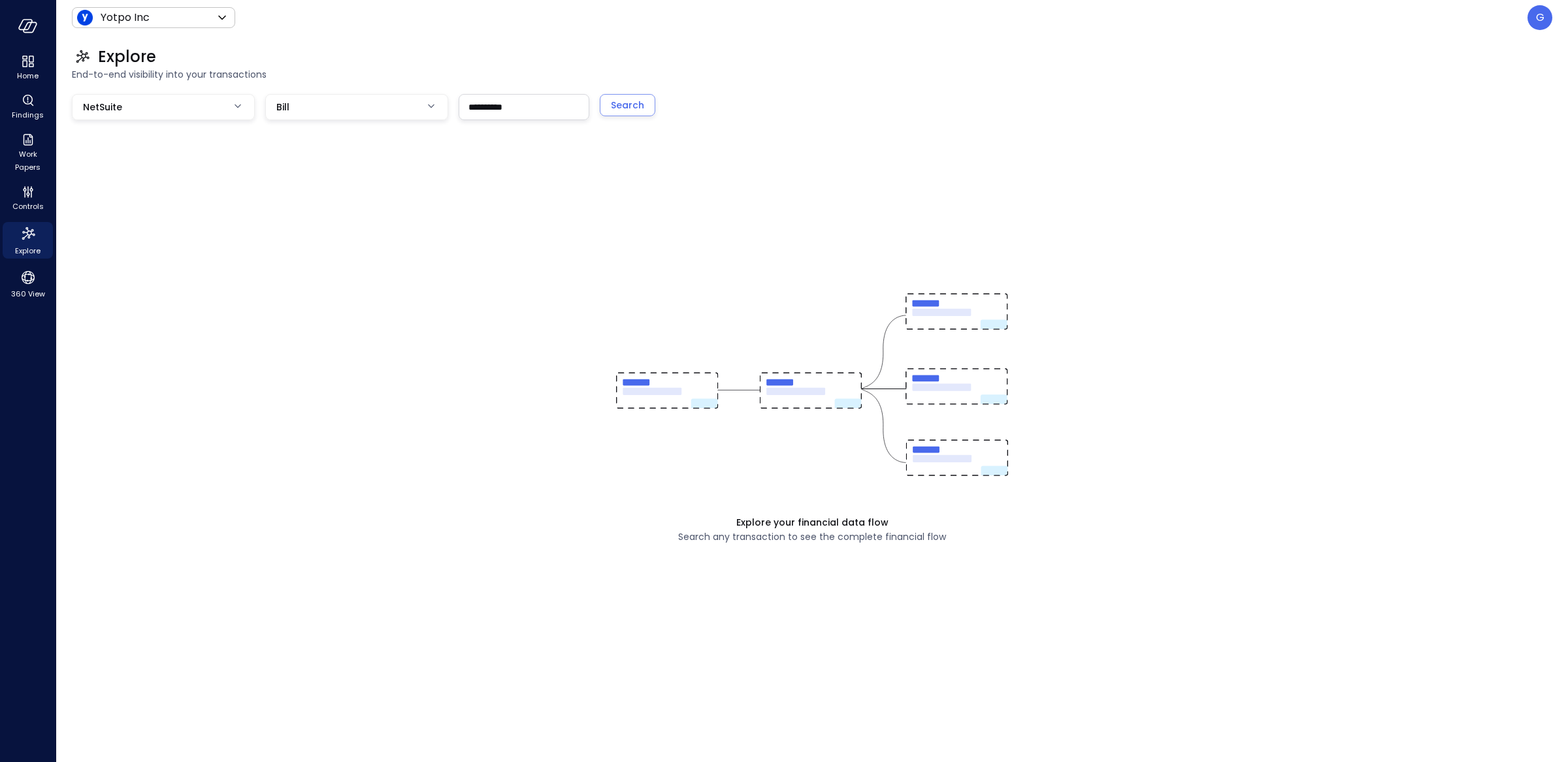
click at [359, 123] on div "Explore your financial data flow Search any transaction to see the complete fin…" at bounding box center [812, 399] width 1480 height 610
drag, startPoint x: 354, startPoint y: 111, endPoint x: 349, endPoint y: 119, distance: 9.4
click at [354, 111] on body "**********" at bounding box center [784, 381] width 1568 height 762
click at [342, 142] on input "text" at bounding box center [371, 144] width 132 height 35
type input "******"
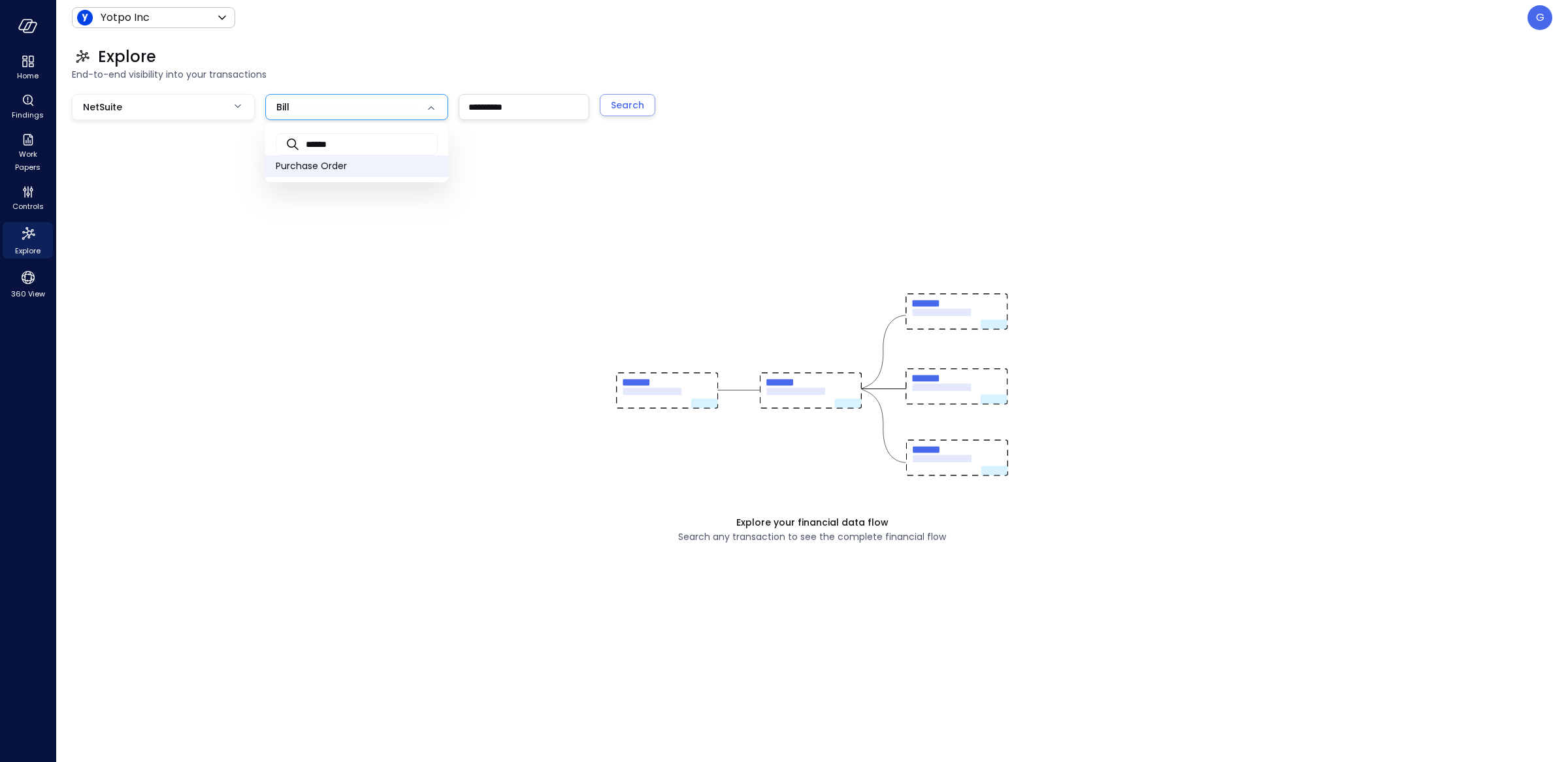
click at [329, 177] on li at bounding box center [357, 179] width 183 height 5
click at [325, 167] on span "Purchase Order" at bounding box center [357, 166] width 162 height 13
click at [325, 125] on div "Explore your financial data flow Search any transaction to see the complete fin…" at bounding box center [812, 399] width 1480 height 610
click at [325, 115] on body "**********" at bounding box center [784, 381] width 1568 height 762
click at [308, 225] on span "Credit Memo" at bounding box center [357, 230] width 162 height 13
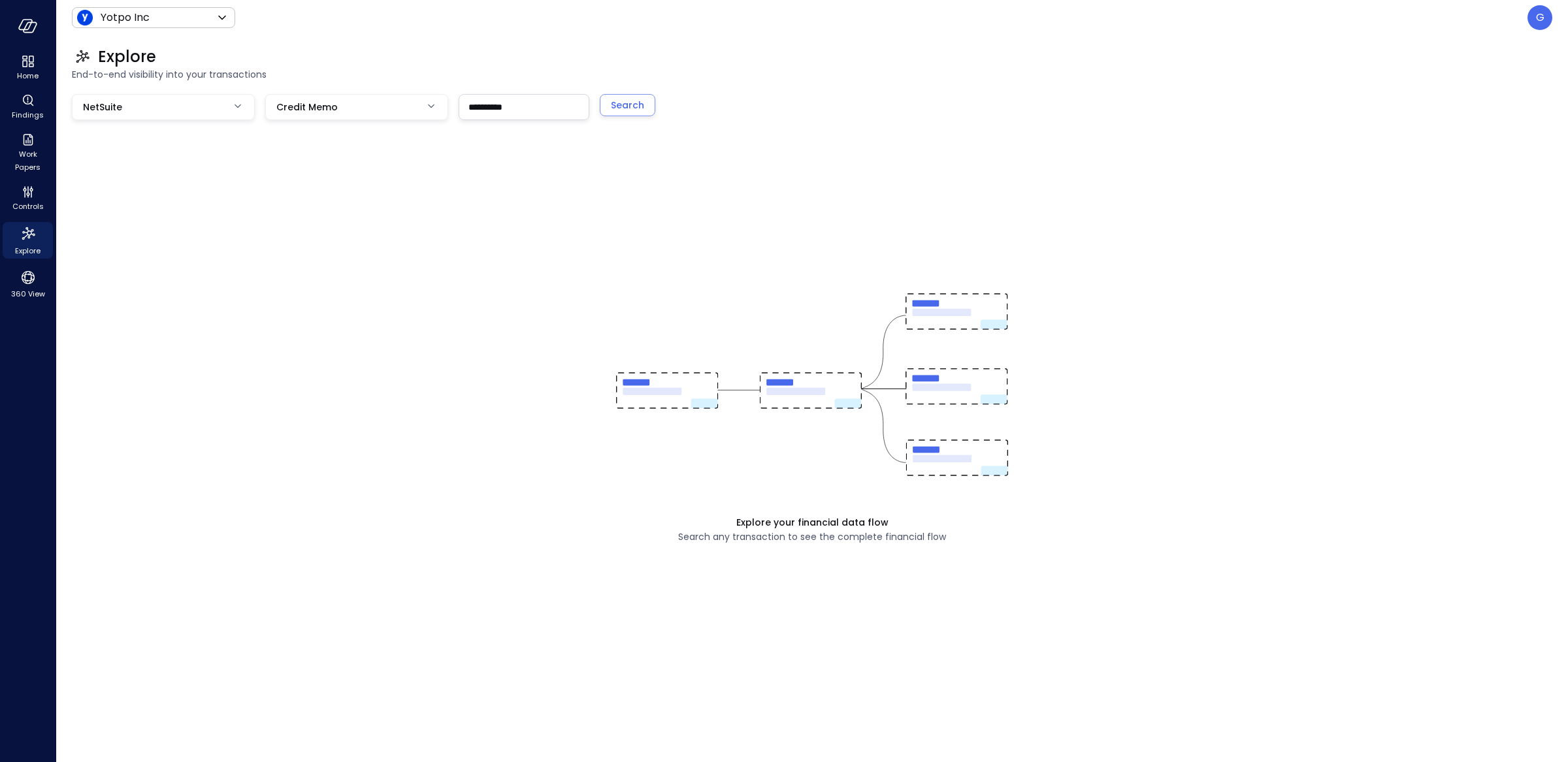
click at [330, 112] on body "**********" at bounding box center [784, 381] width 1568 height 762
click at [281, 308] on span "Purchase Order" at bounding box center [357, 306] width 162 height 13
type input "**"
click at [646, 105] on button "Search" at bounding box center [627, 105] width 55 height 22
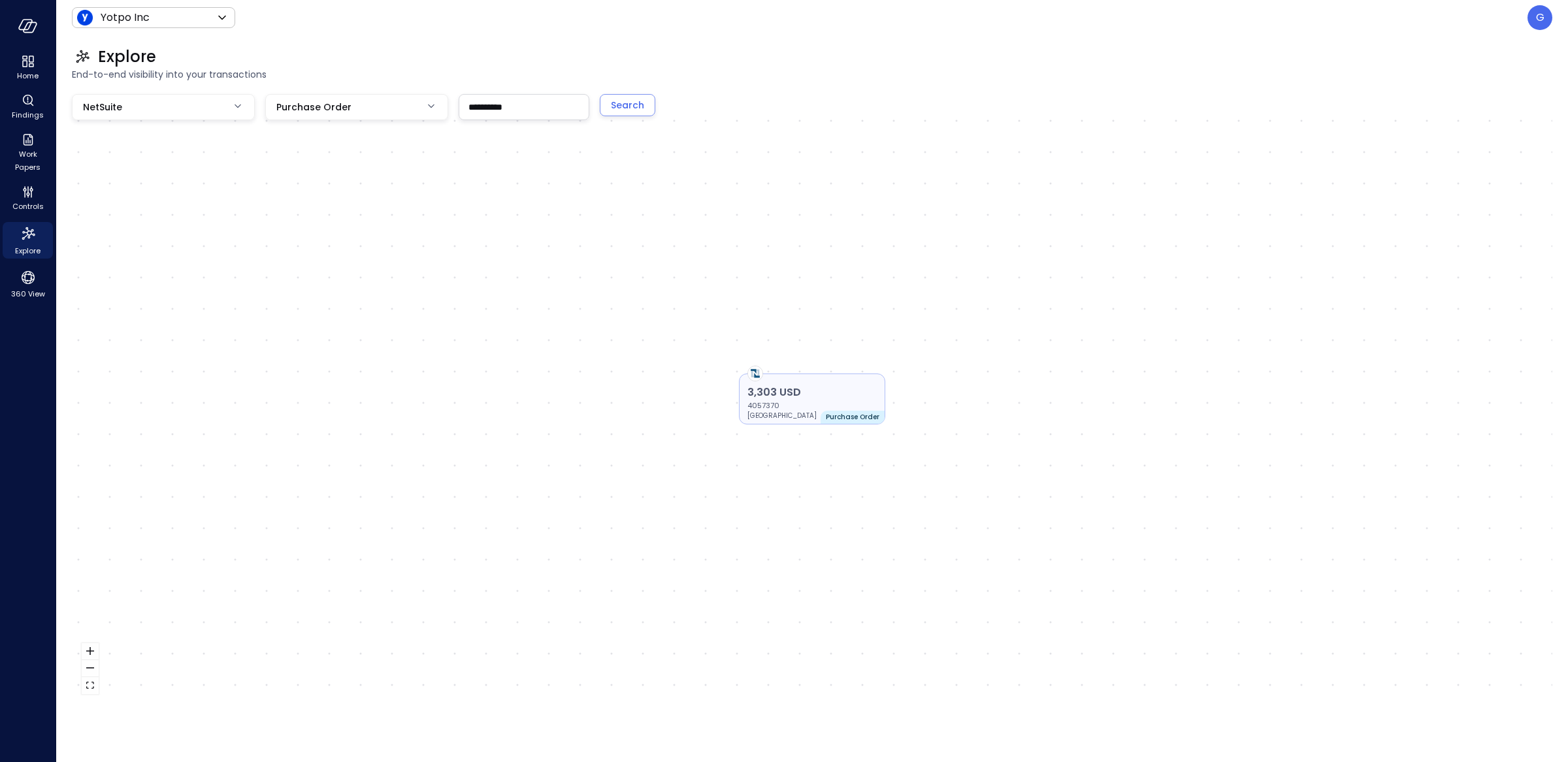
click at [862, 400] on p "4057370" at bounding box center [812, 405] width 129 height 11
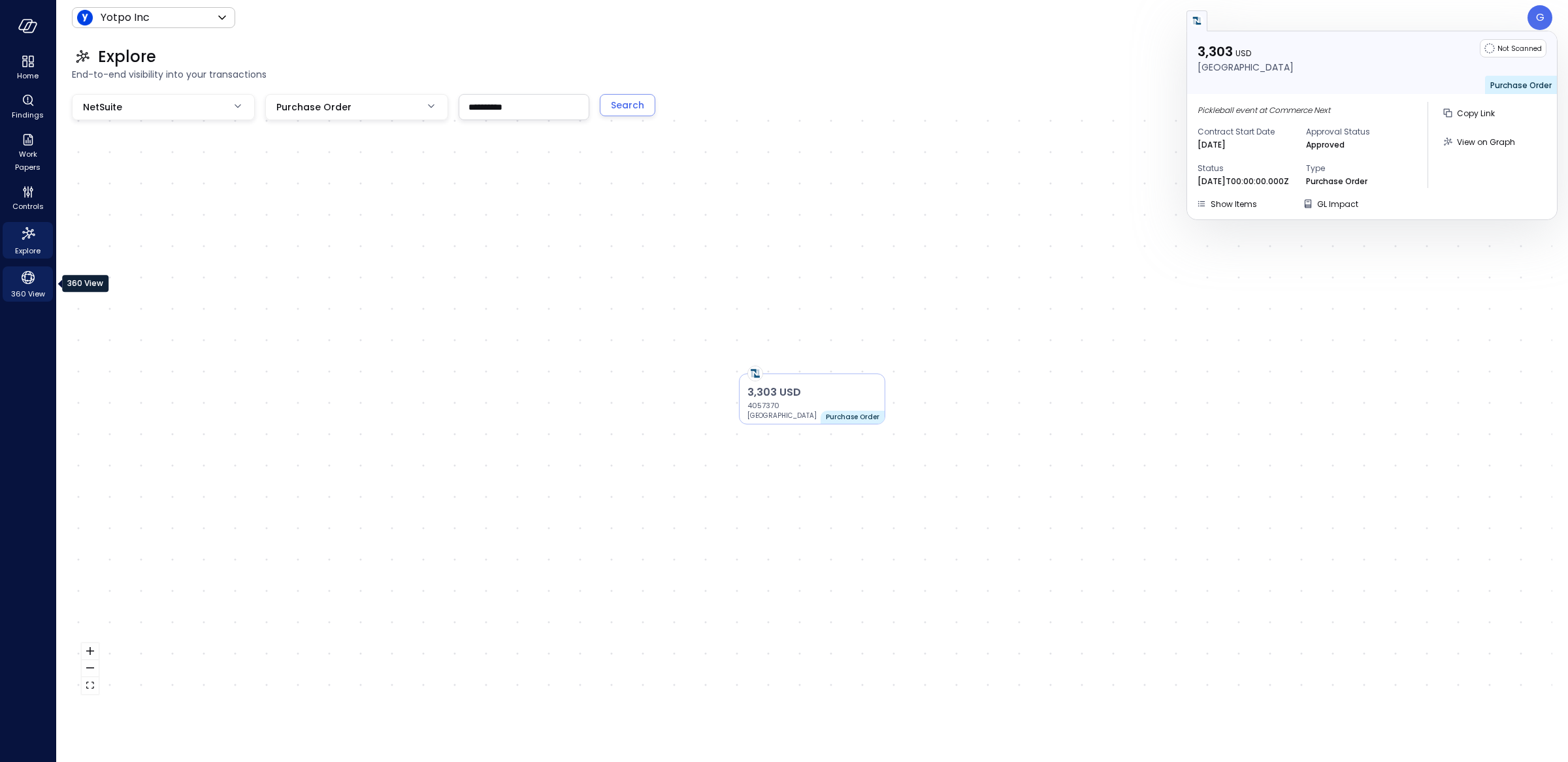
click at [43, 292] on span "360 View" at bounding box center [28, 293] width 34 height 13
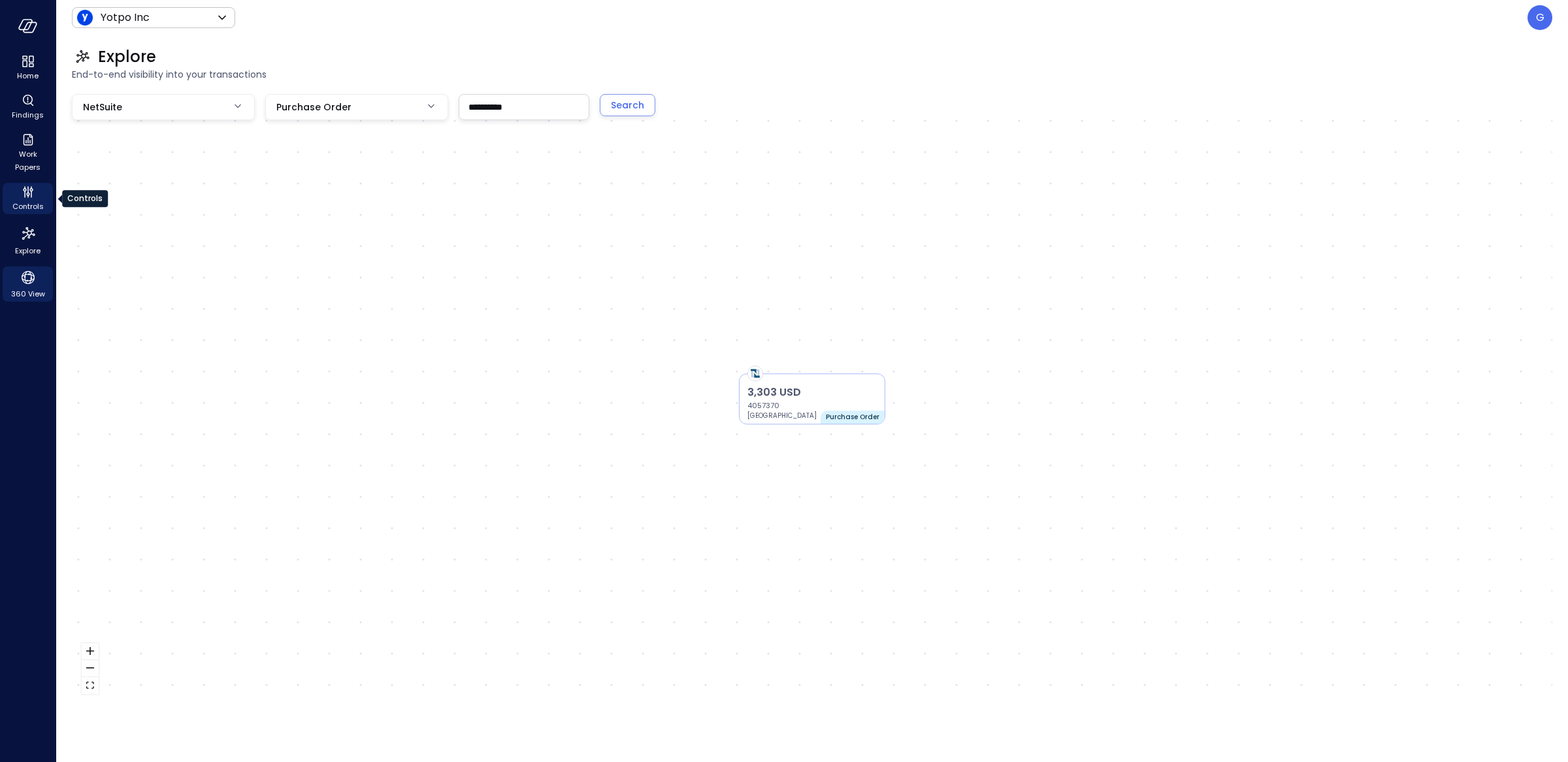
click at [37, 195] on div "Controls" at bounding box center [28, 198] width 50 height 31
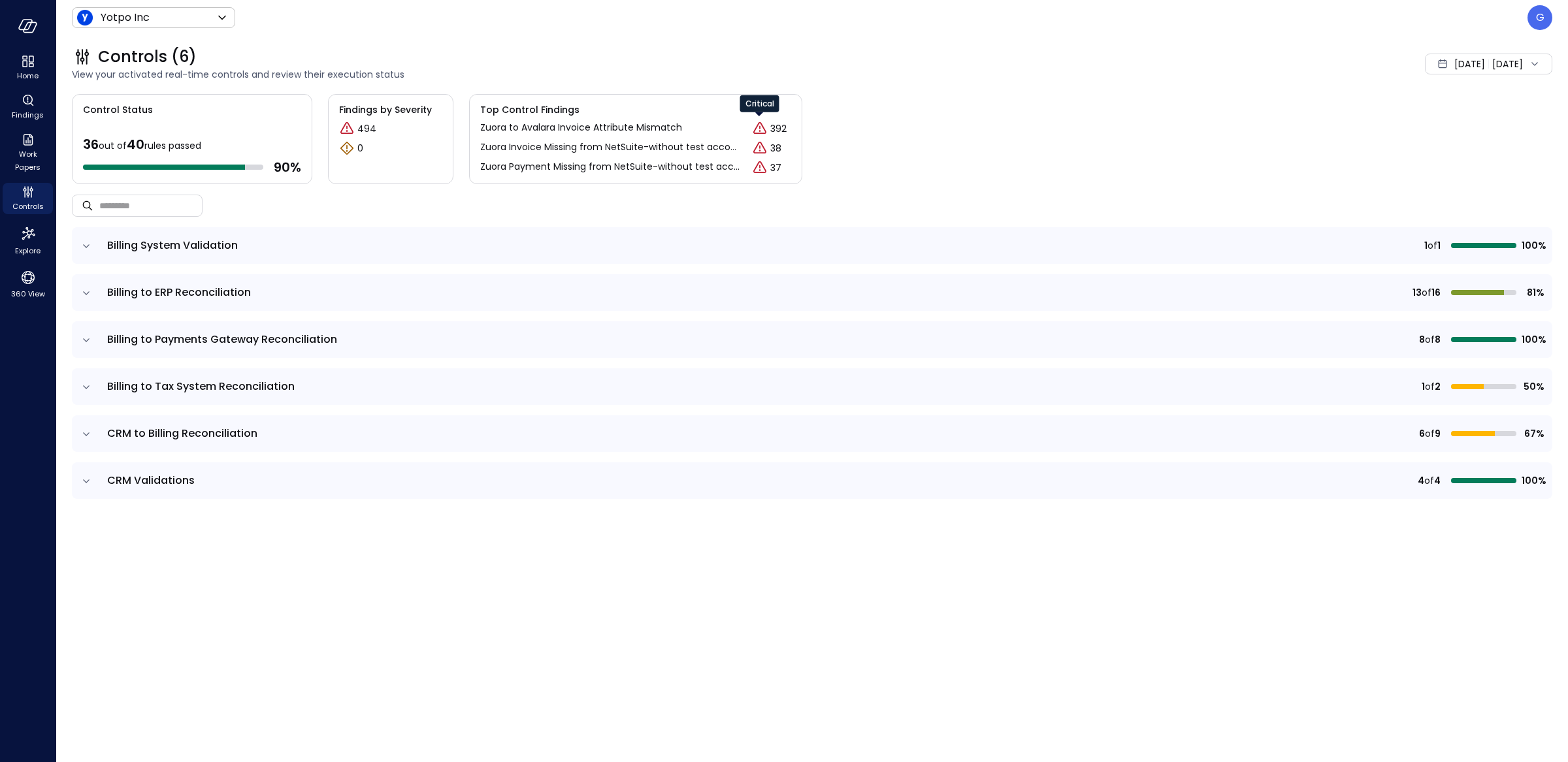
click at [759, 129] on icon "Critical" at bounding box center [760, 128] width 16 height 16
click at [760, 145] on icon "Critical" at bounding box center [760, 147] width 1 height 4
click at [786, 152] on div "38" at bounding box center [771, 148] width 39 height 16
click at [778, 166] on p "37" at bounding box center [775, 168] width 11 height 13
click at [92, 295] on icon "expand row" at bounding box center [86, 293] width 13 height 13
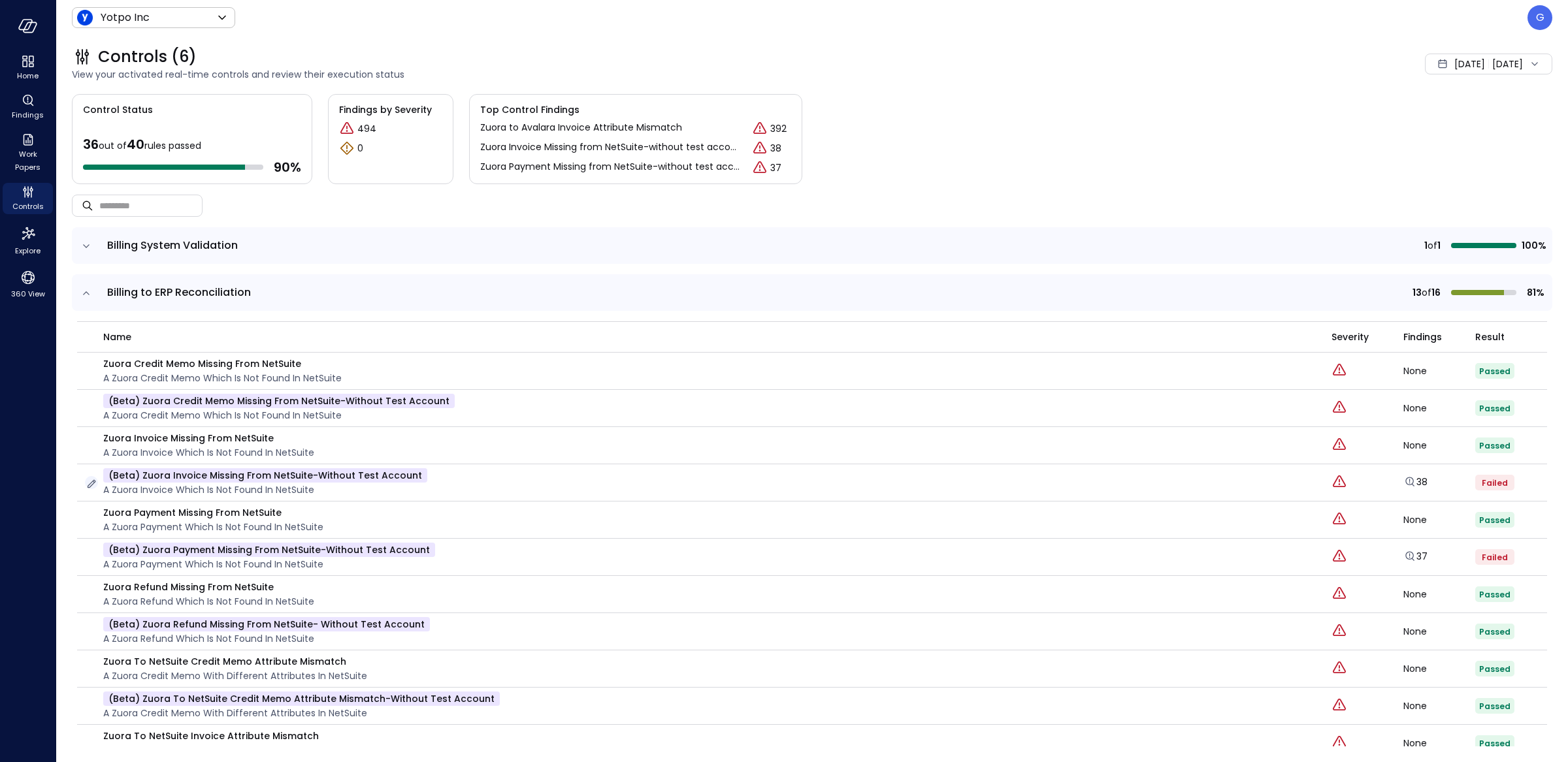
click at [94, 481] on icon "button" at bounding box center [91, 484] width 9 height 9
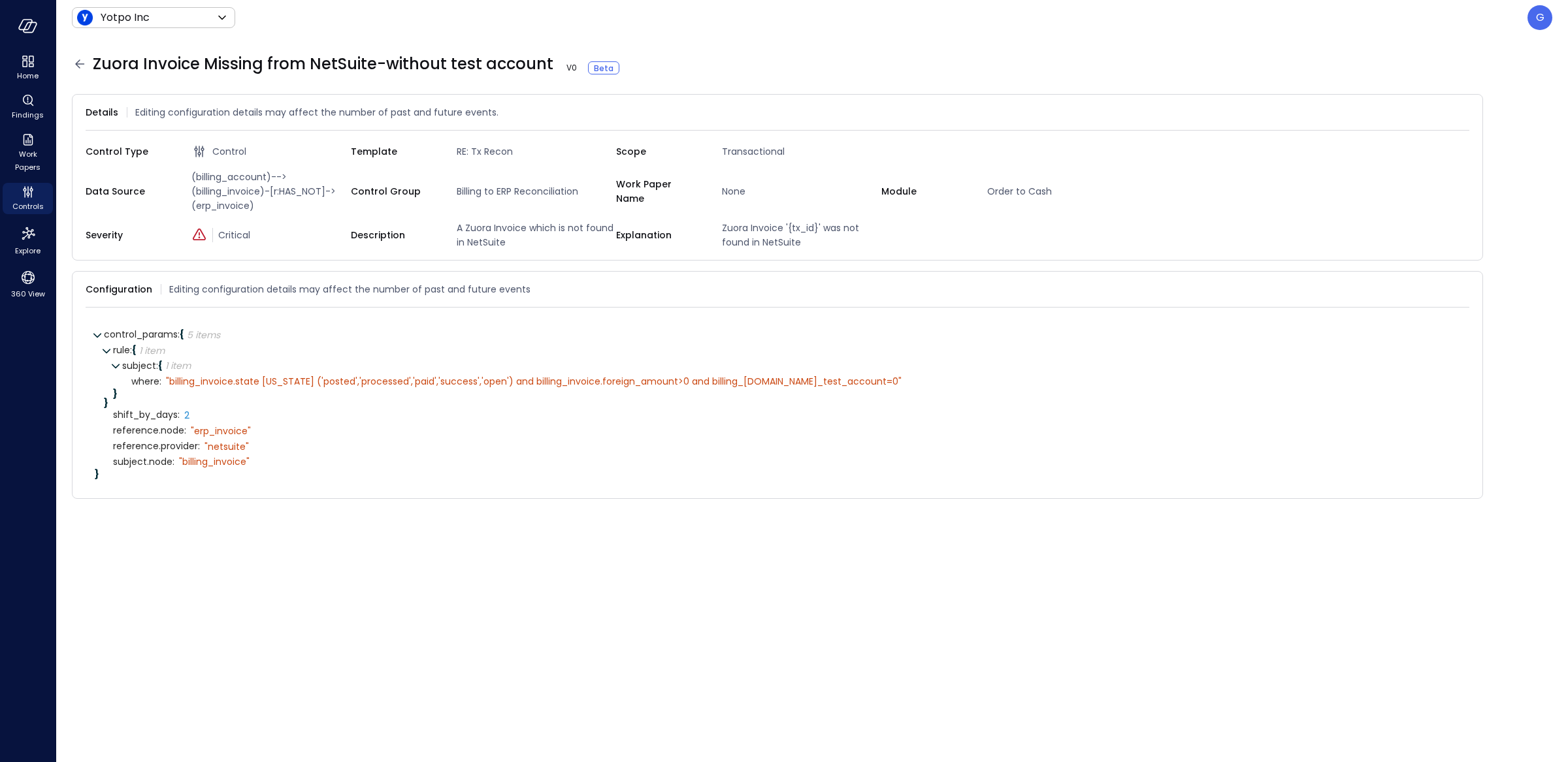
click at [79, 69] on icon at bounding box center [79, 64] width 16 height 16
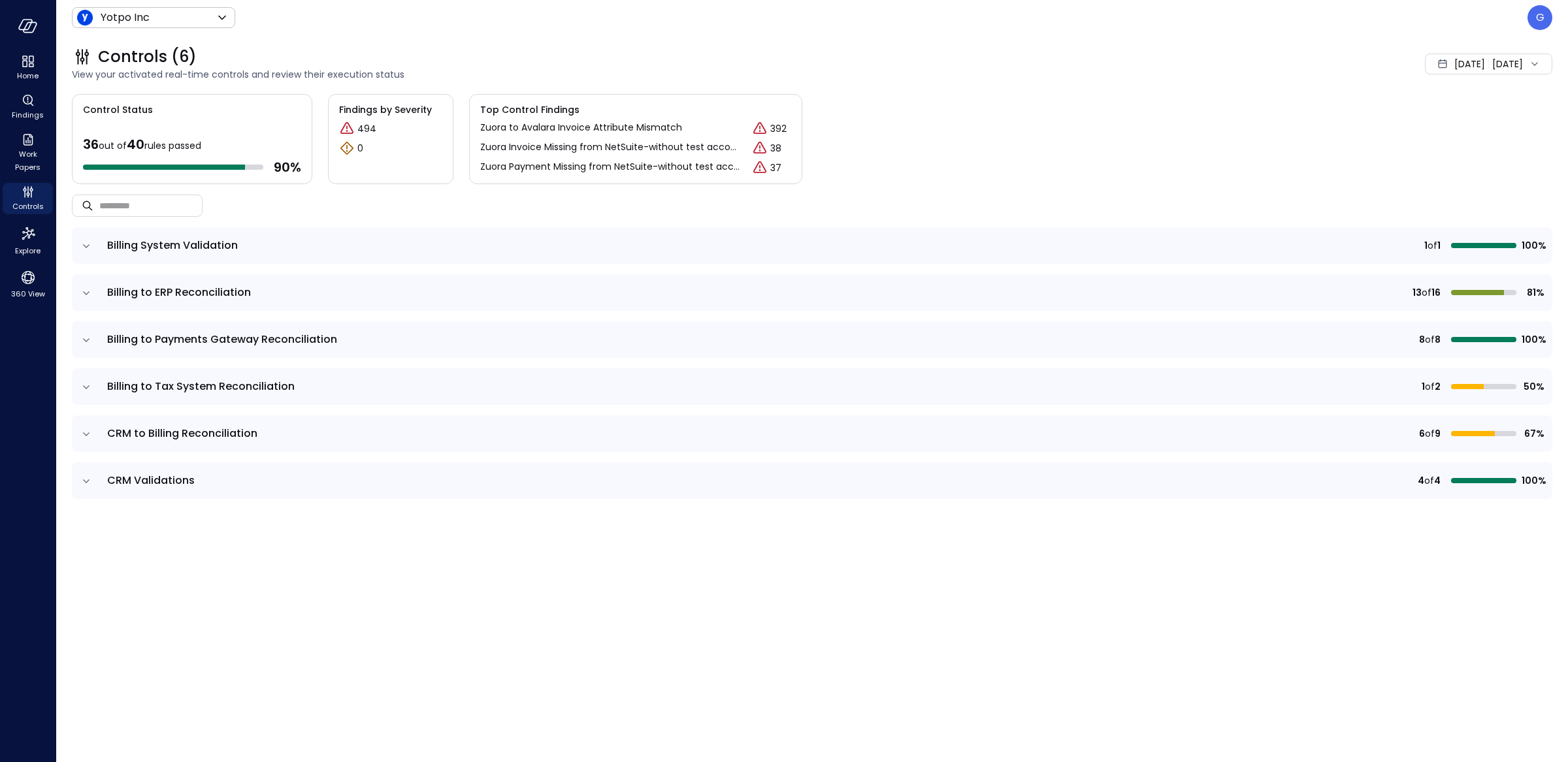
click at [1001, 103] on div "Control Status 36 out of 40 rules passed 90 % Findings by Severity 494 0 Top Co…" at bounding box center [812, 139] width 1480 height 90
click at [87, 290] on icon "expand row" at bounding box center [86, 293] width 13 height 13
